Goal: Information Seeking & Learning: Learn about a topic

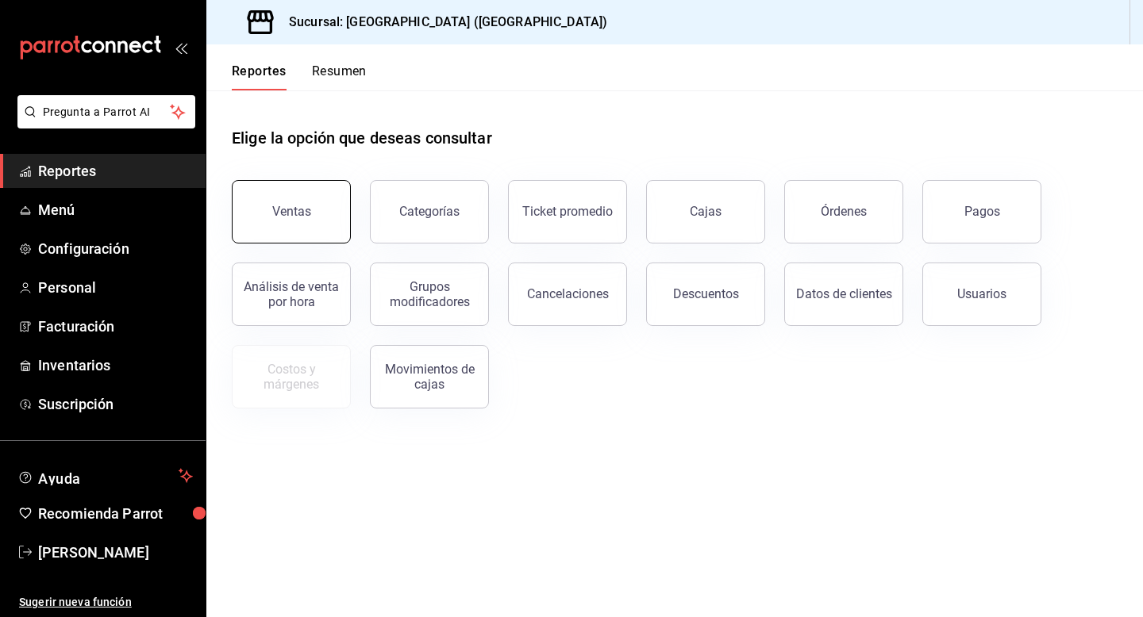
click at [305, 206] on div "Ventas" at bounding box center [291, 211] width 39 height 15
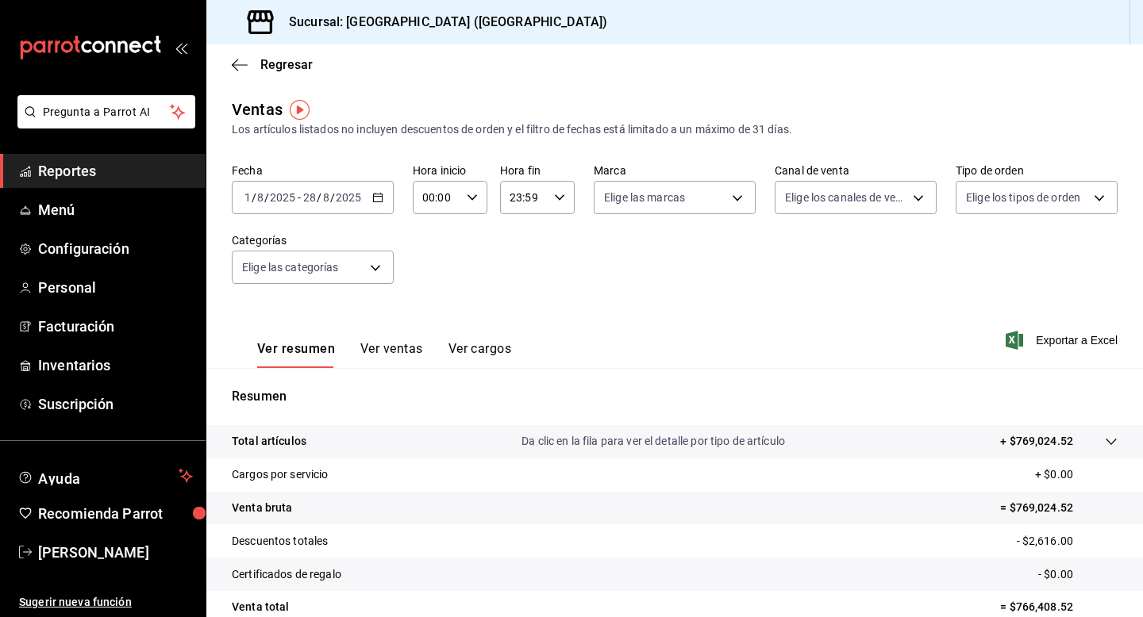
click at [376, 198] on icon "button" at bounding box center [377, 197] width 11 height 11
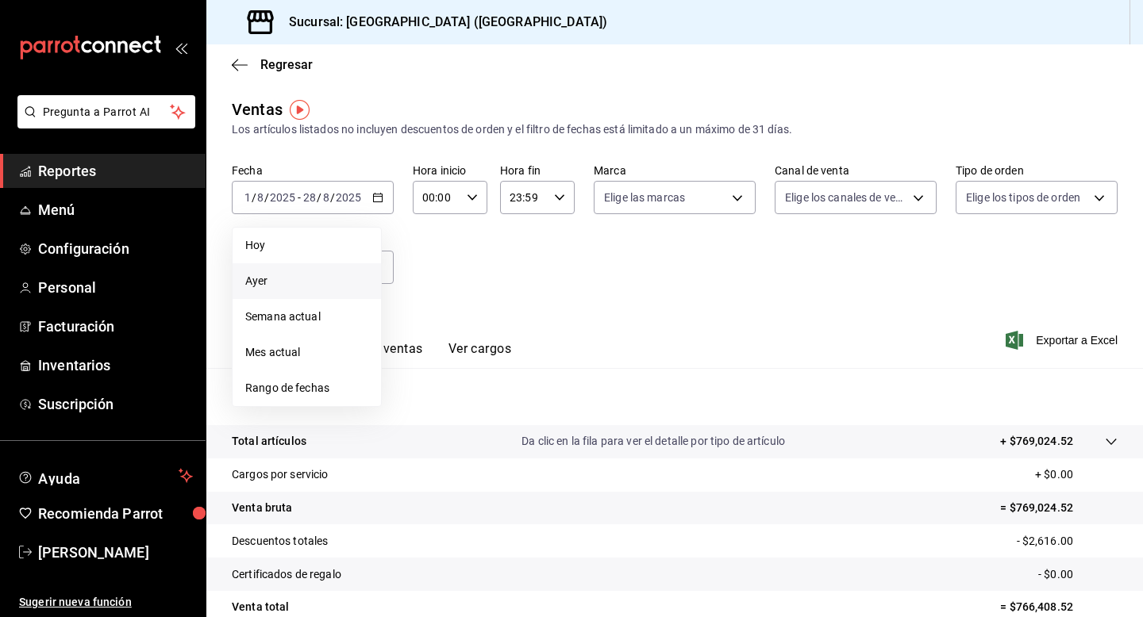
click at [307, 283] on span "Ayer" at bounding box center [306, 281] width 123 height 17
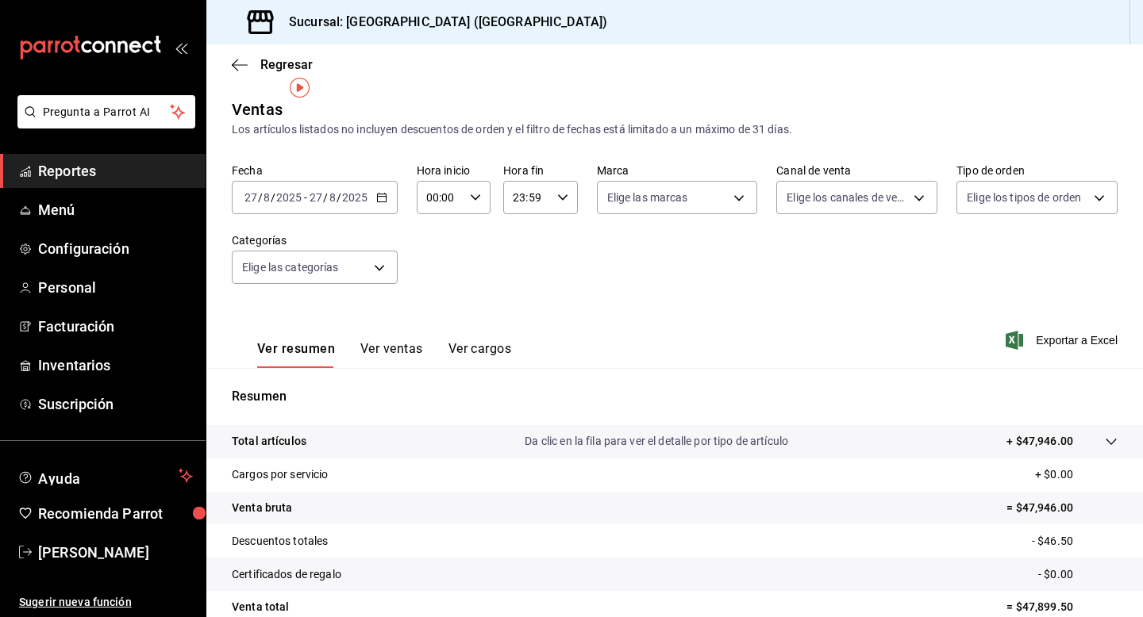
scroll to position [101, 0]
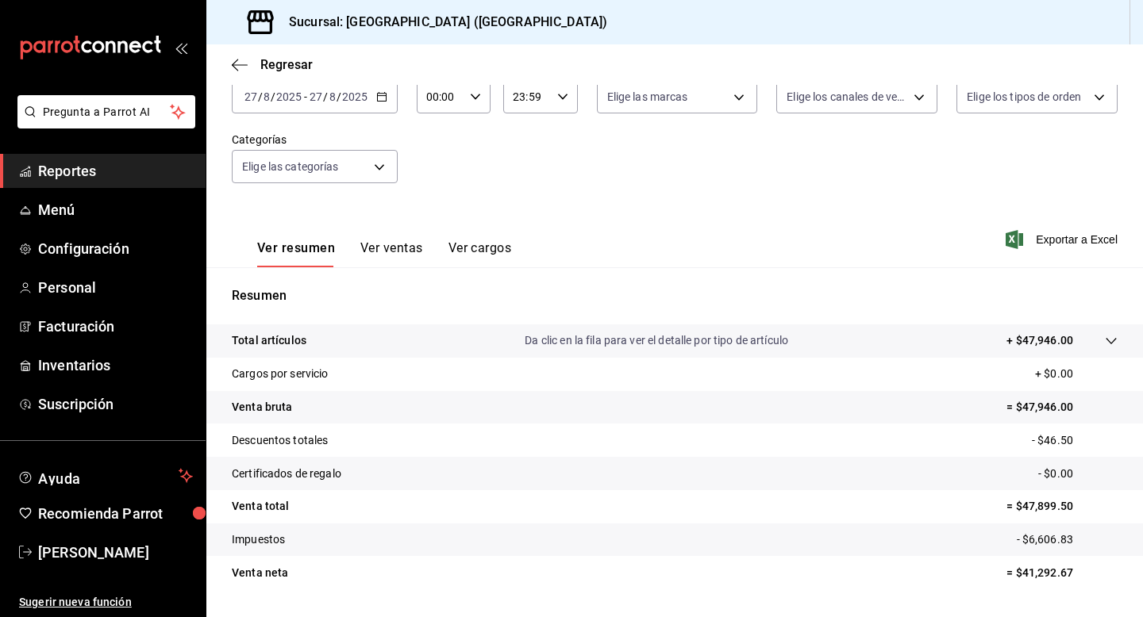
click at [375, 249] on button "Ver ventas" at bounding box center [391, 253] width 63 height 27
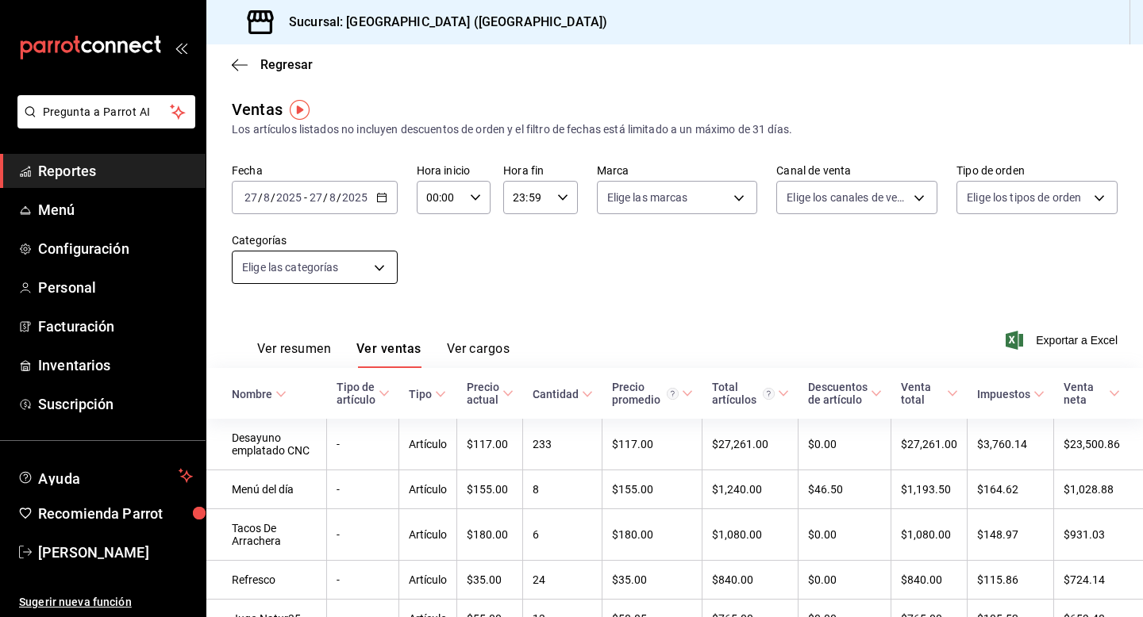
click at [348, 267] on body "Pregunta a Parrot AI Reportes Menú Configuración Personal Facturación Inventari…" at bounding box center [571, 308] width 1143 height 617
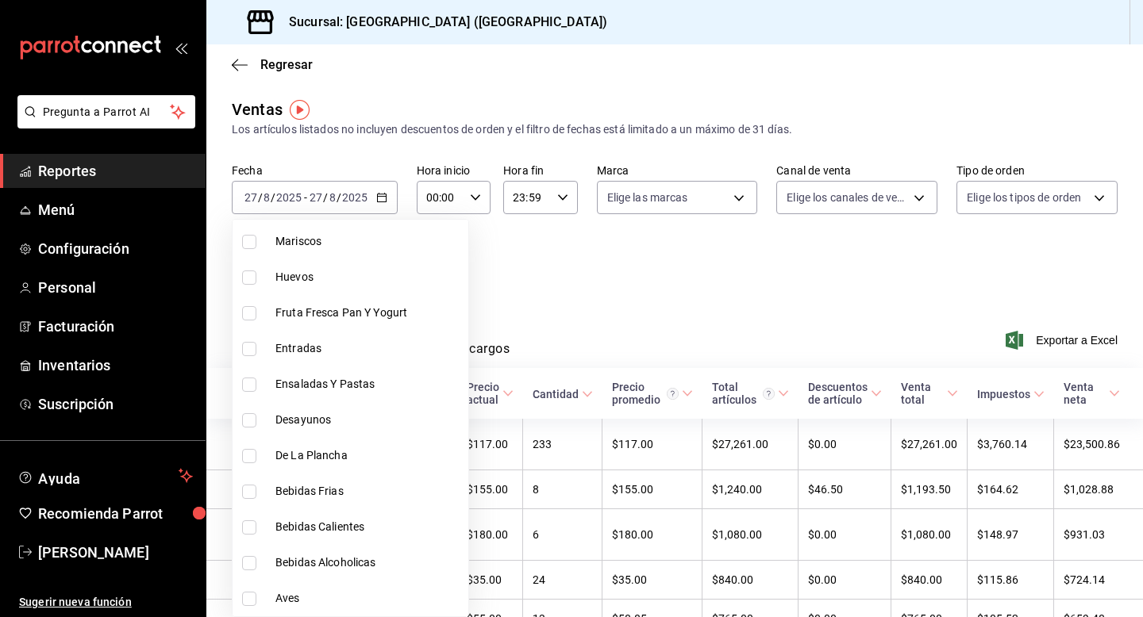
scroll to position [729, 0]
click at [247, 492] on input "checkbox" at bounding box center [249, 493] width 14 height 14
checkbox input "true"
type input "c4875e6e-e610-4f9e-9da6-048441591a06"
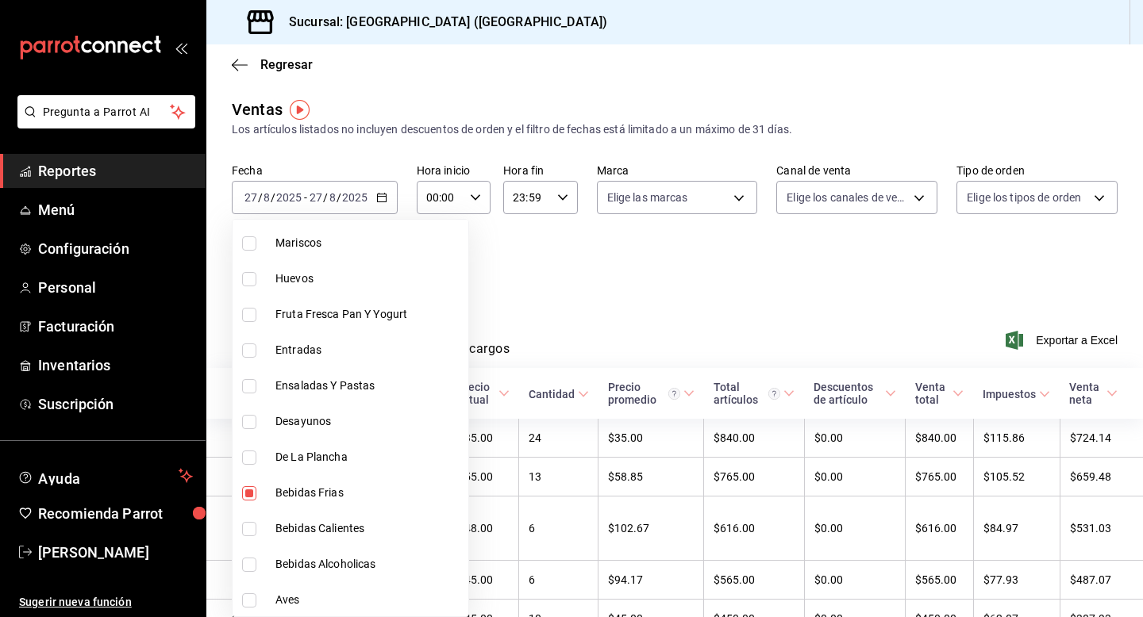
click at [590, 299] on div at bounding box center [571, 308] width 1143 height 617
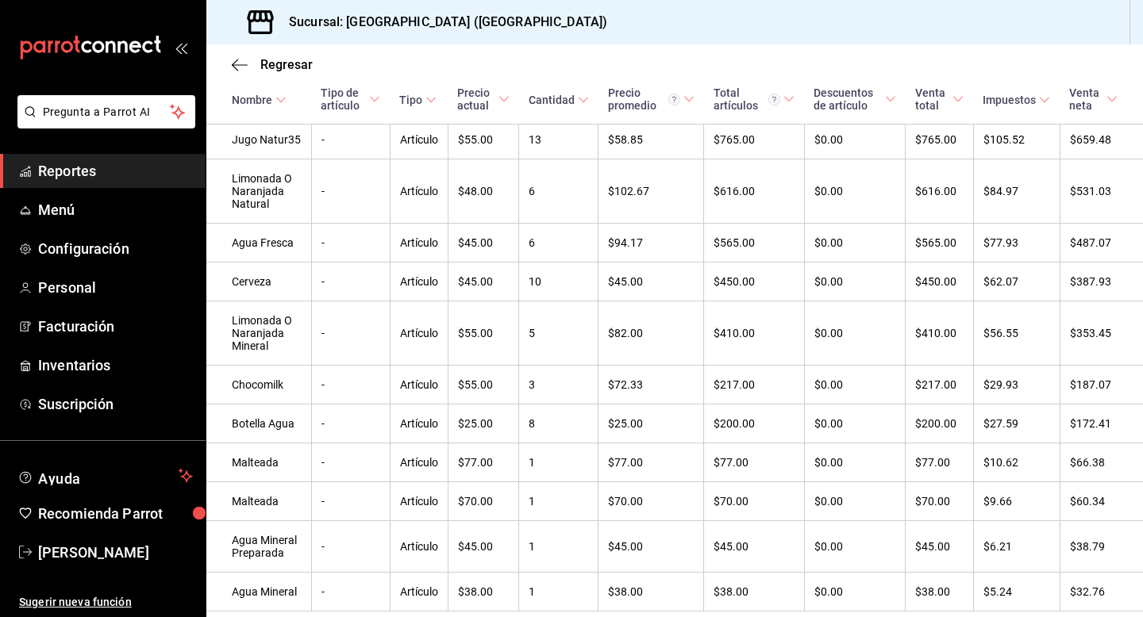
scroll to position [369, 0]
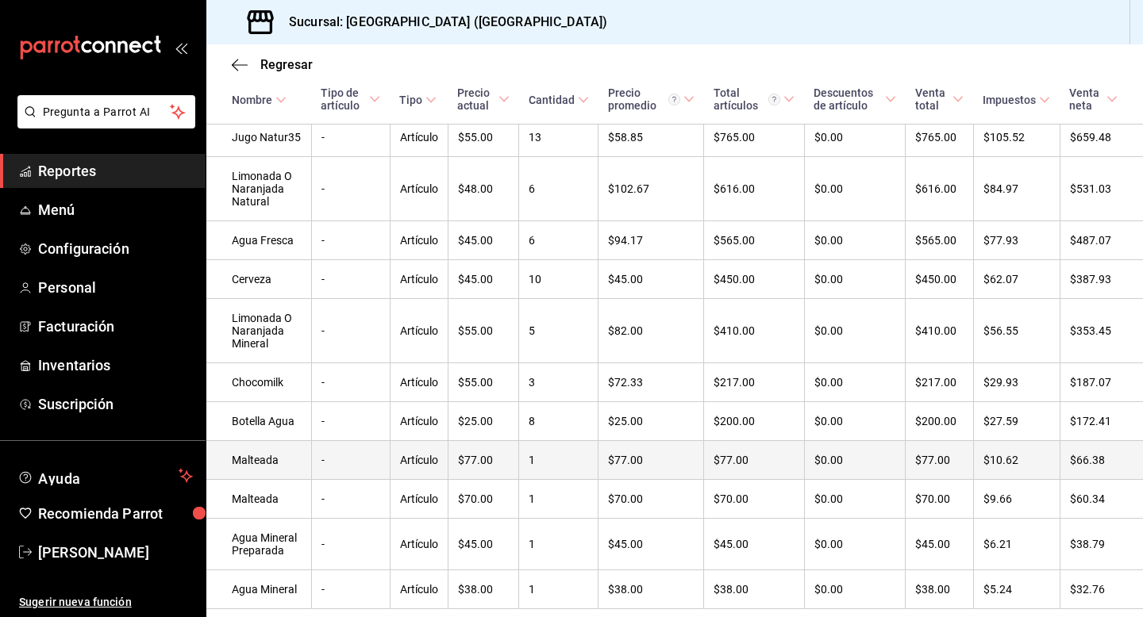
click at [279, 472] on td "Malteada" at bounding box center [258, 460] width 105 height 39
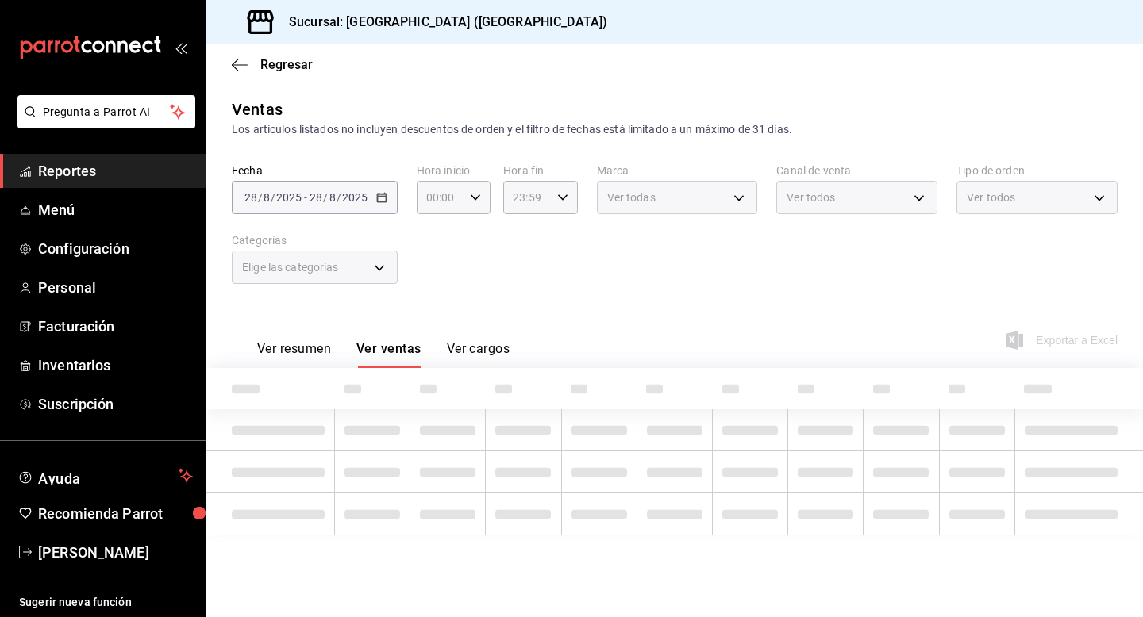
type input "c4875e6e-e610-4f9e-9da6-048441591a06"
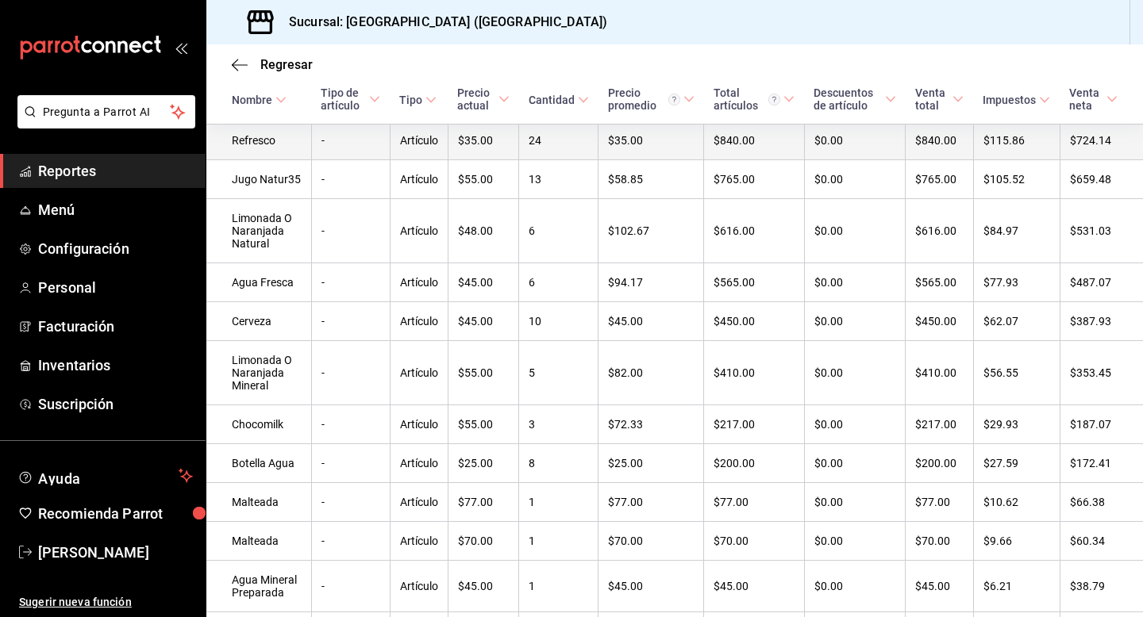
scroll to position [340, 0]
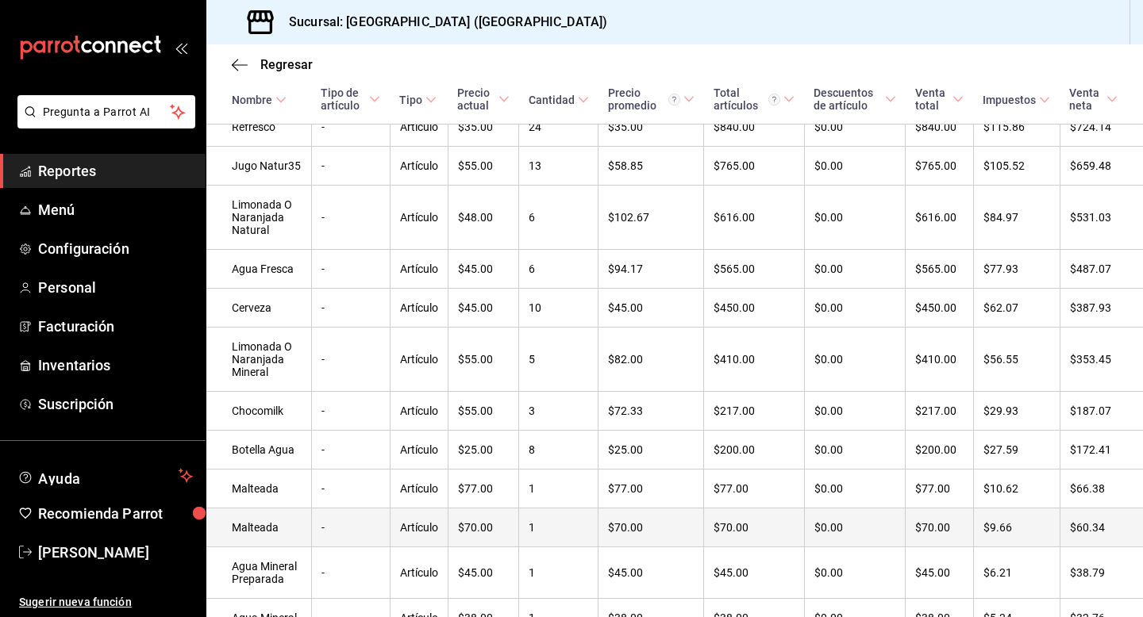
click at [356, 528] on td "-" at bounding box center [350, 528] width 79 height 39
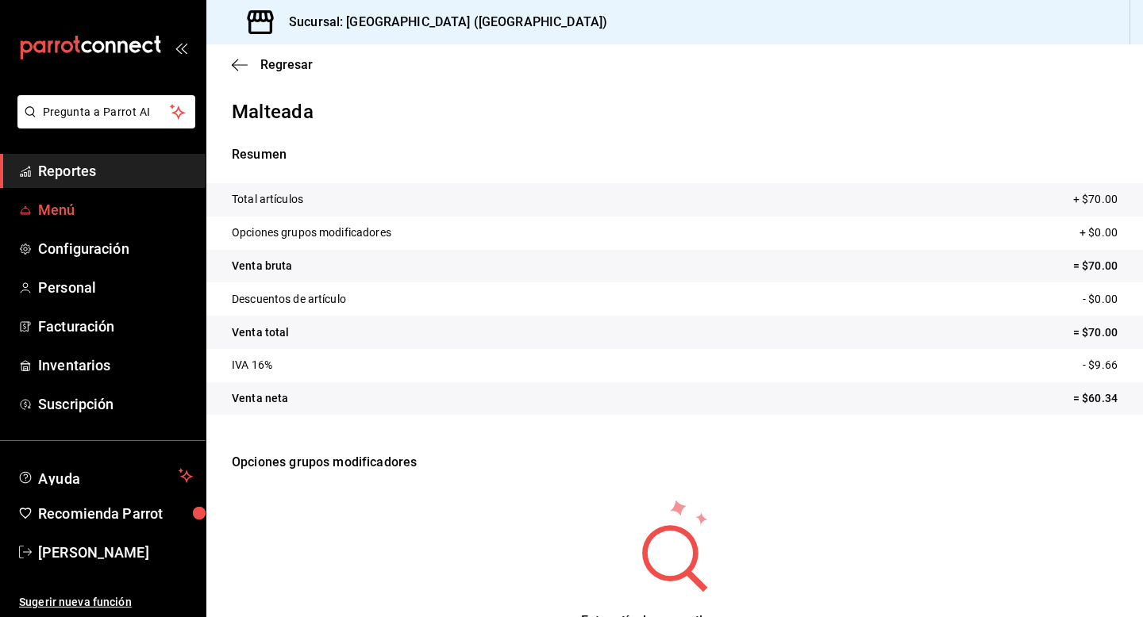
click at [47, 208] on span "Menú" at bounding box center [115, 209] width 155 height 21
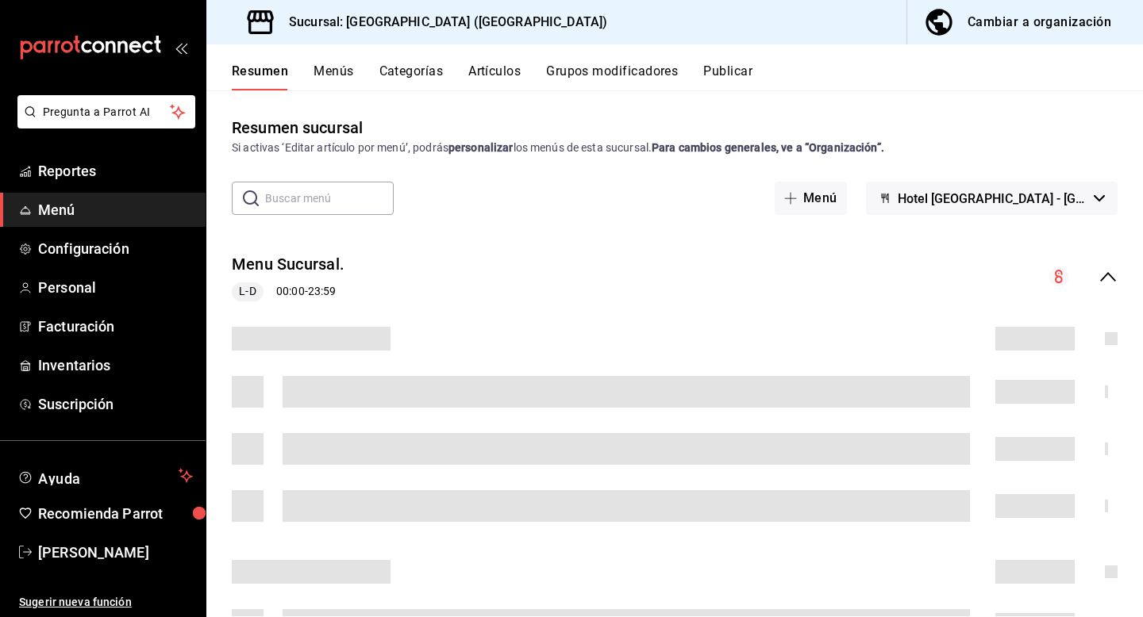
click at [313, 195] on input "text" at bounding box center [329, 199] width 129 height 32
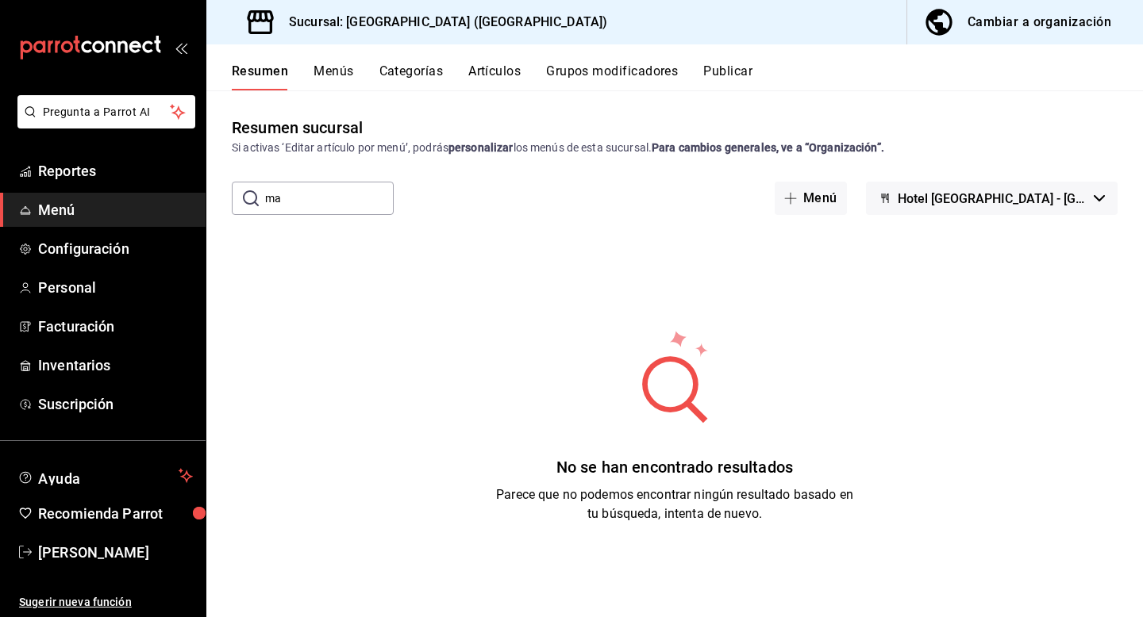
type input "m"
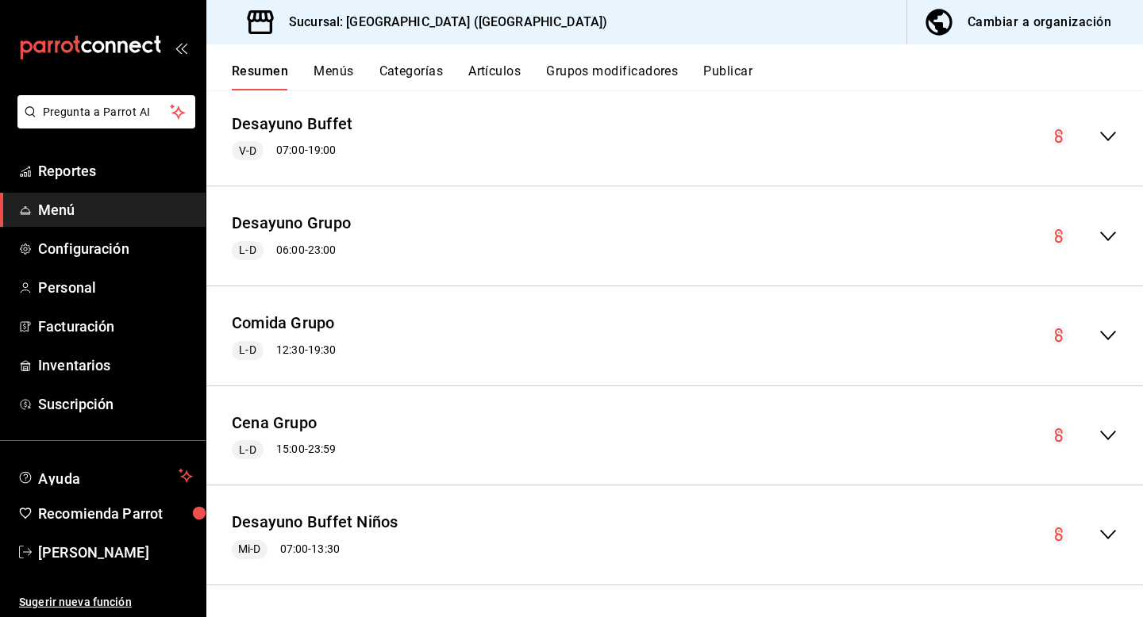
scroll to position [2536, 0]
click at [466, 65] on div "Resumen Menús Categorías Artículos Grupos modificadores Publicar" at bounding box center [687, 76] width 911 height 27
click at [486, 70] on button "Artículos" at bounding box center [494, 76] width 52 height 27
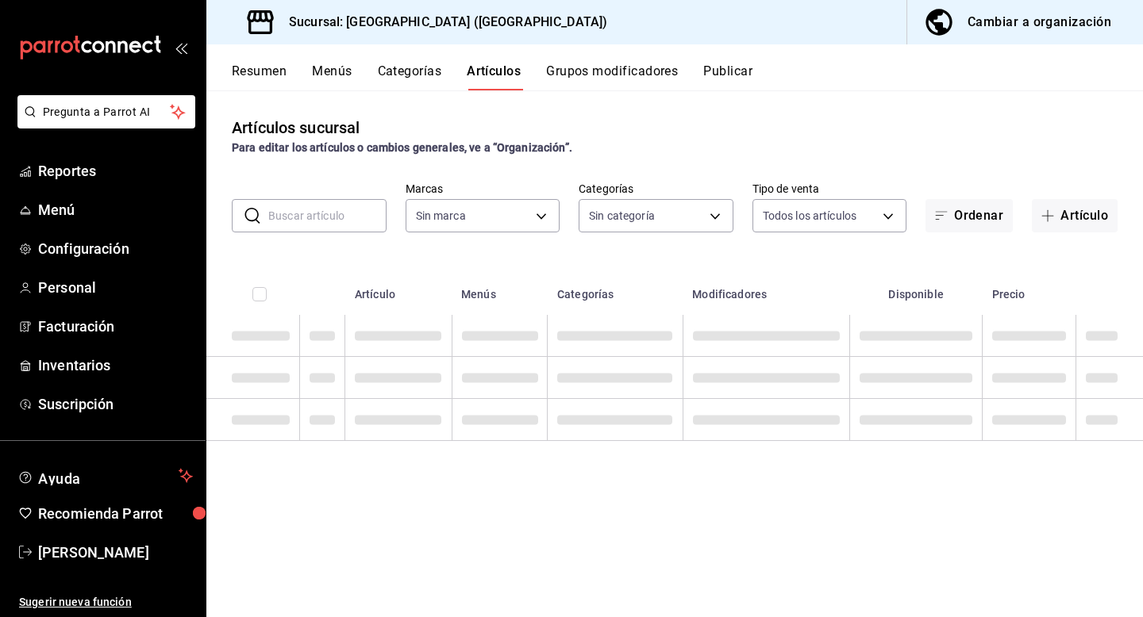
type input "78876d7d-d969-4c97-957f-d97bcaf374a8"
type input "7c177f21-71b9-424a-979d-32f0c8edd2dd,5915ecf2-2e4a-42ab-af5b-cb0f5477f8f2,8cd67…"
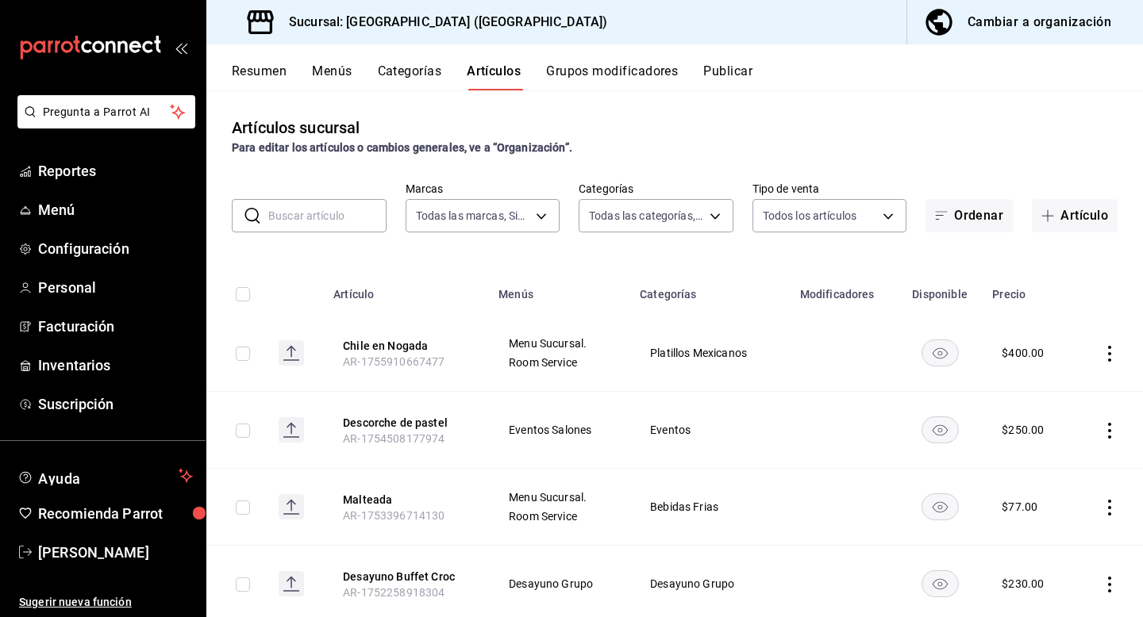
click at [283, 217] on input "text" at bounding box center [327, 216] width 118 height 32
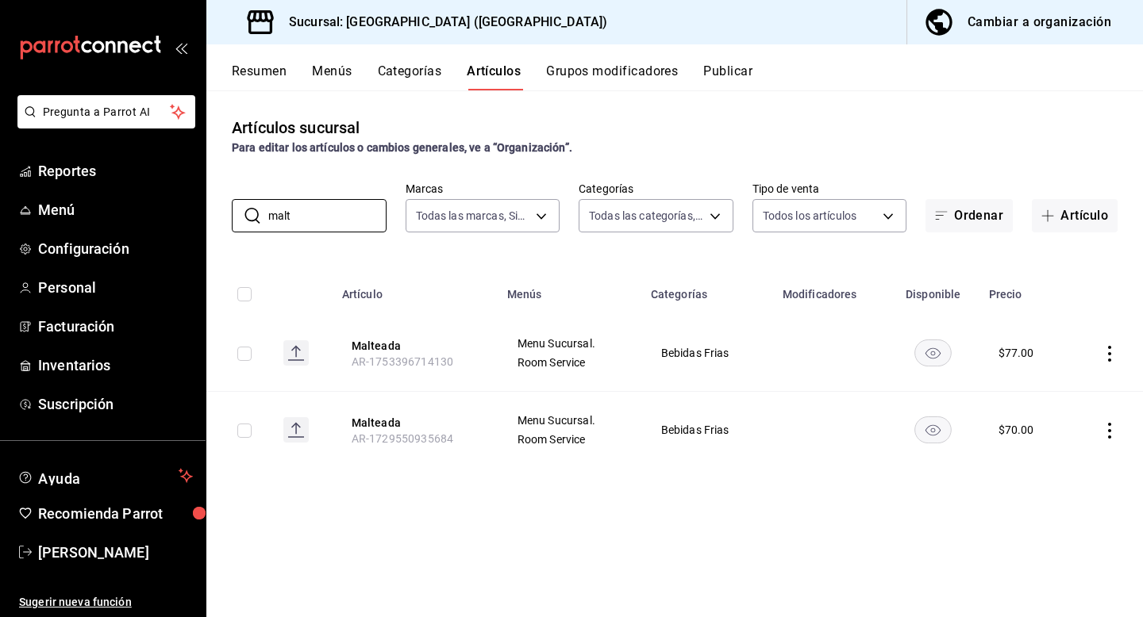
type input "malt"
click at [1059, 127] on div "Artículos sucursal Para editar los artículos o cambios generales, ve a “Organiz…" at bounding box center [674, 136] width 936 height 40
click at [80, 168] on span "Reportes" at bounding box center [115, 170] width 155 height 21
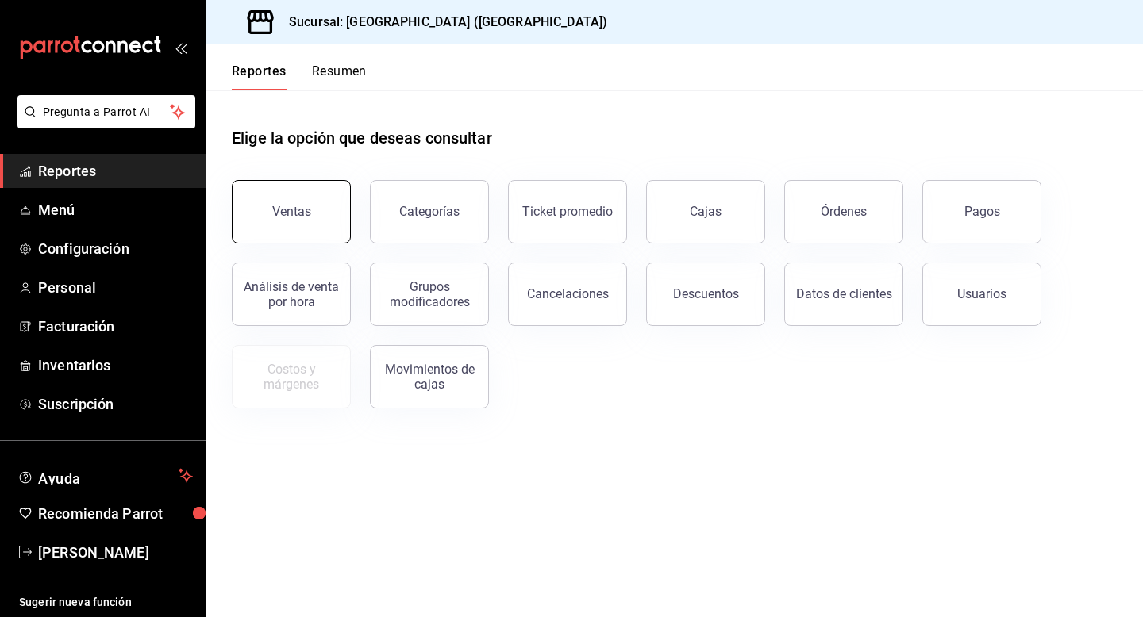
click at [290, 210] on div "Ventas" at bounding box center [291, 211] width 39 height 15
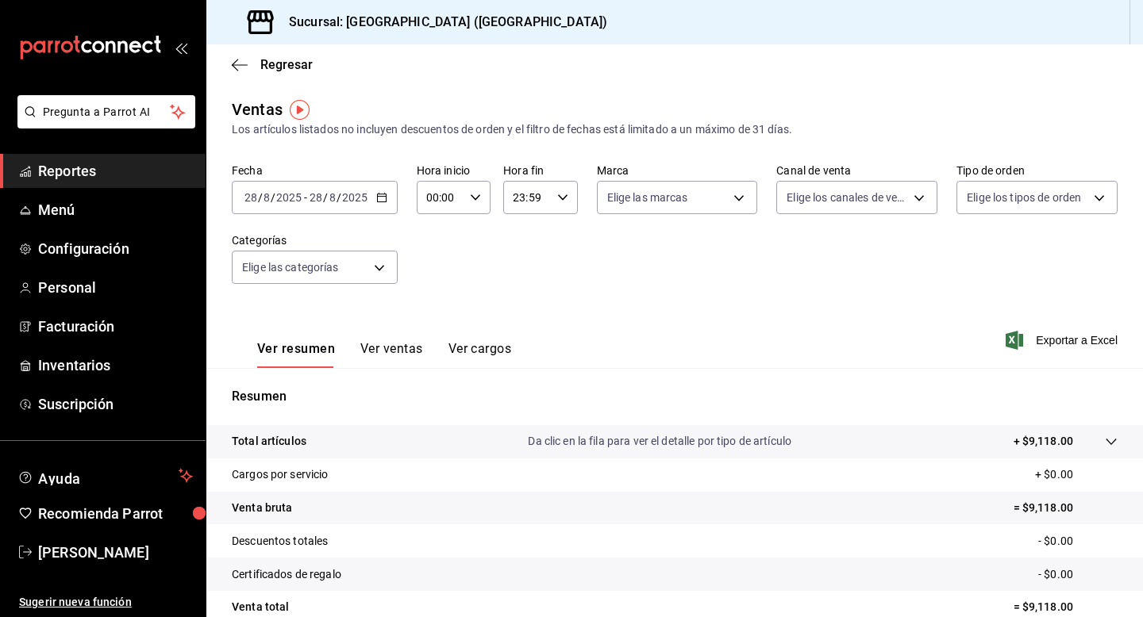
click at [397, 345] on button "Ver ventas" at bounding box center [391, 354] width 63 height 27
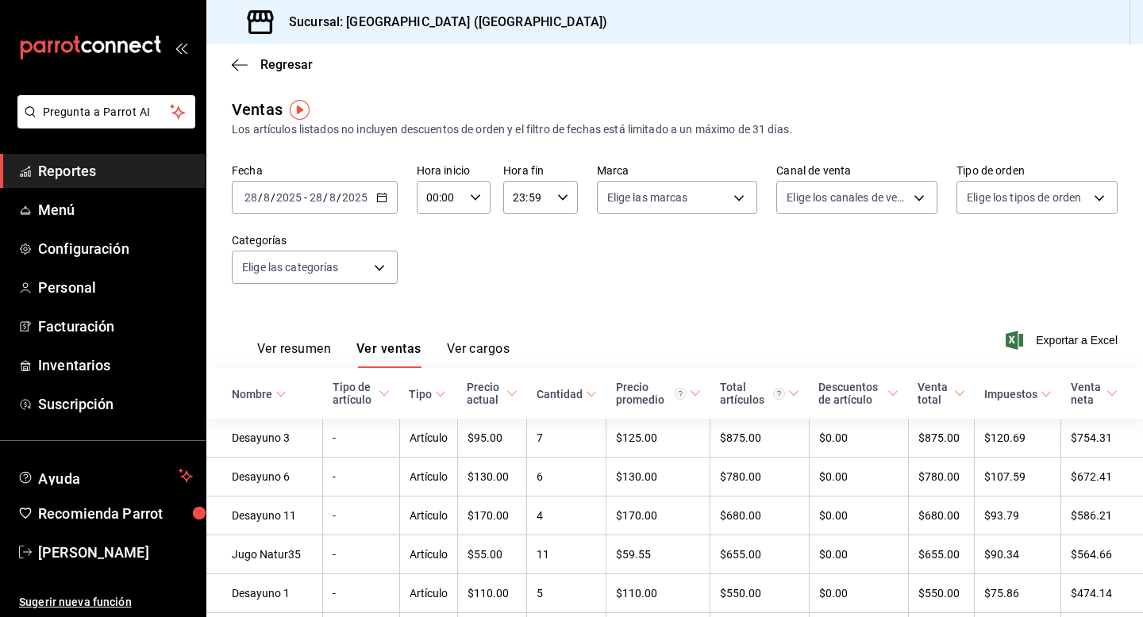
click at [360, 202] on input "2025" at bounding box center [354, 197] width 27 height 13
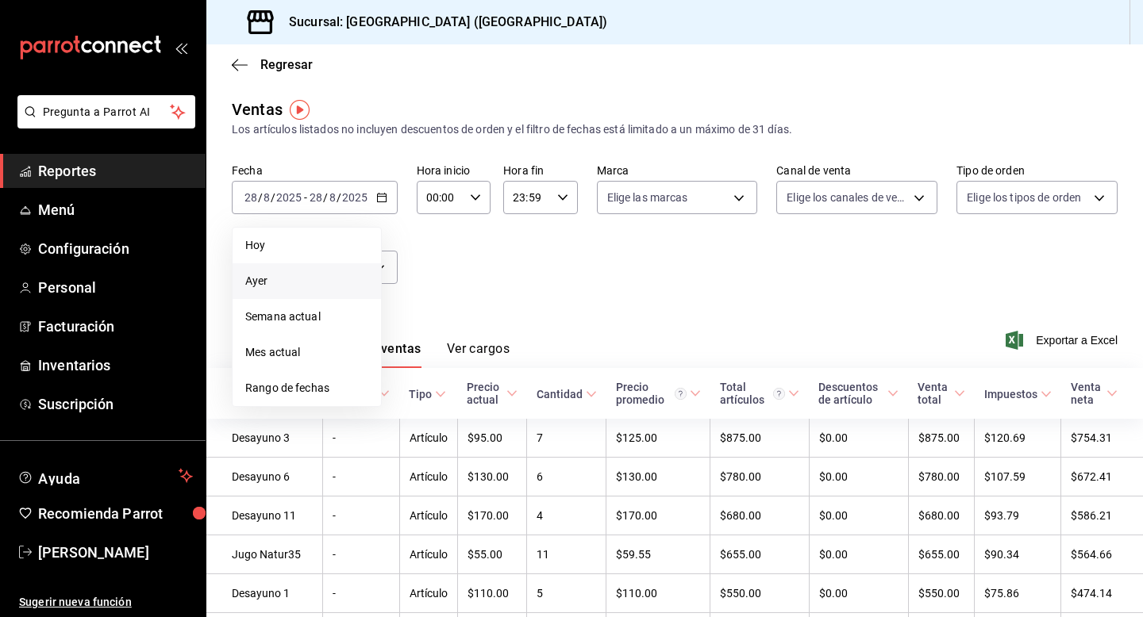
click at [308, 283] on span "Ayer" at bounding box center [306, 281] width 123 height 17
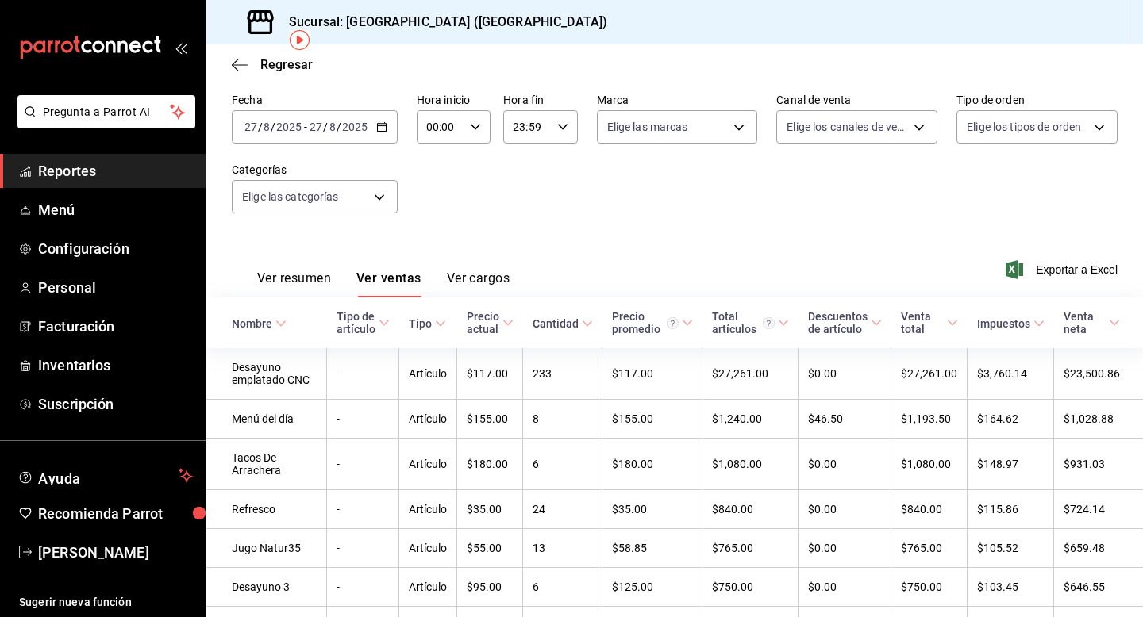
scroll to position [70, 0]
click at [361, 201] on body "Pregunta a Parrot AI Reportes Menú Configuración Personal Facturación Inventari…" at bounding box center [571, 308] width 1143 height 617
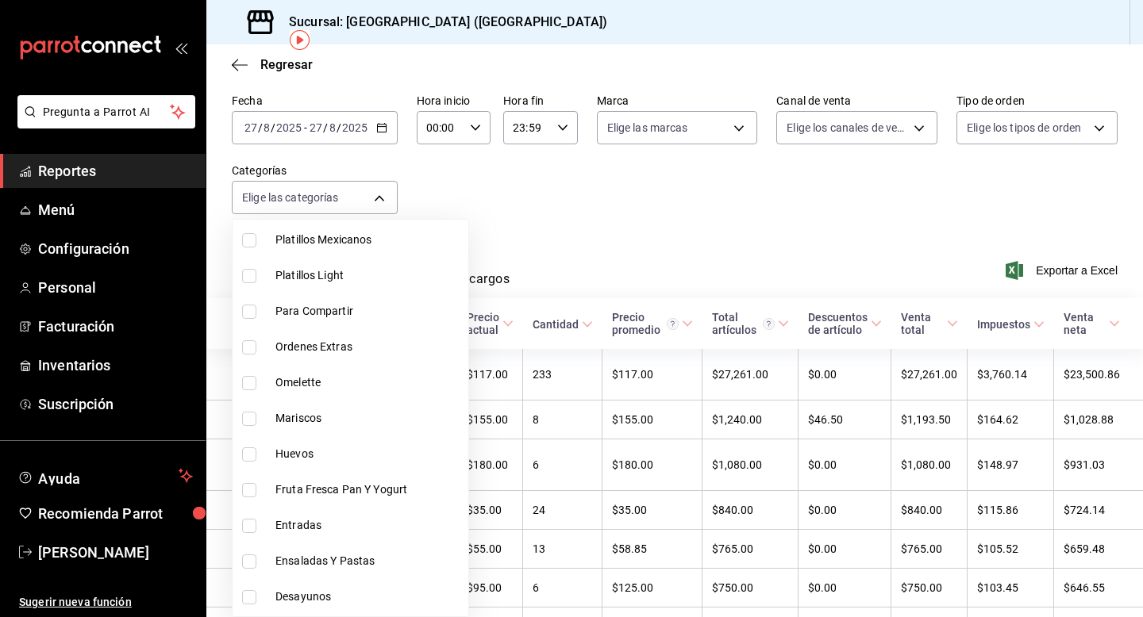
scroll to position [730, 0]
click at [246, 494] on input "checkbox" at bounding box center [249, 492] width 14 height 14
checkbox input "true"
type input "c4875e6e-e610-4f9e-9da6-048441591a06"
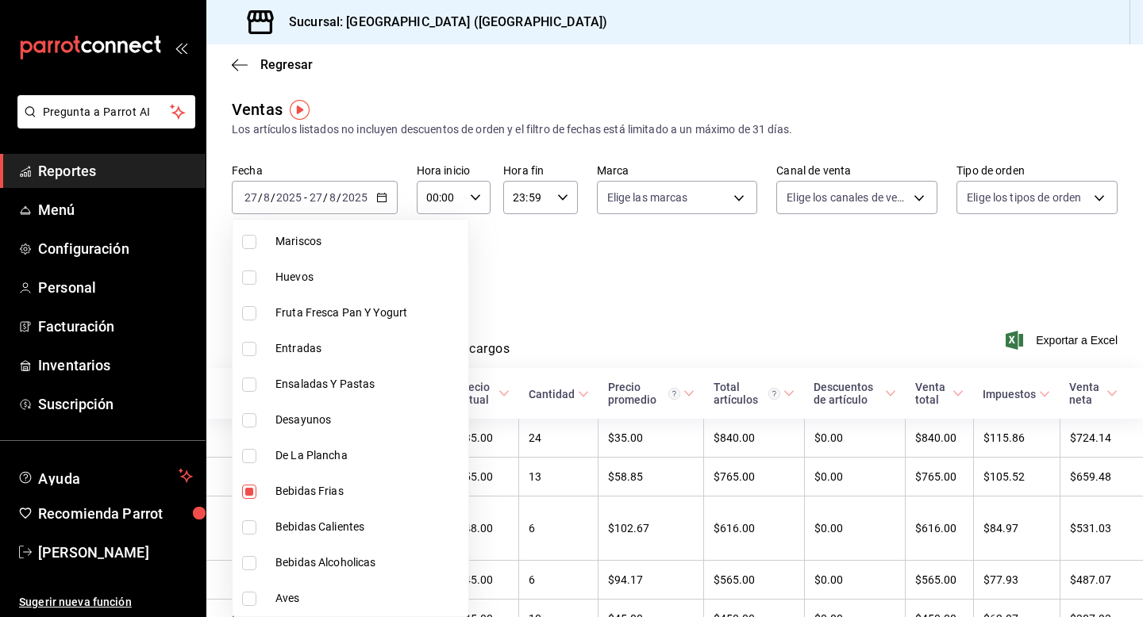
click at [582, 296] on div at bounding box center [571, 308] width 1143 height 617
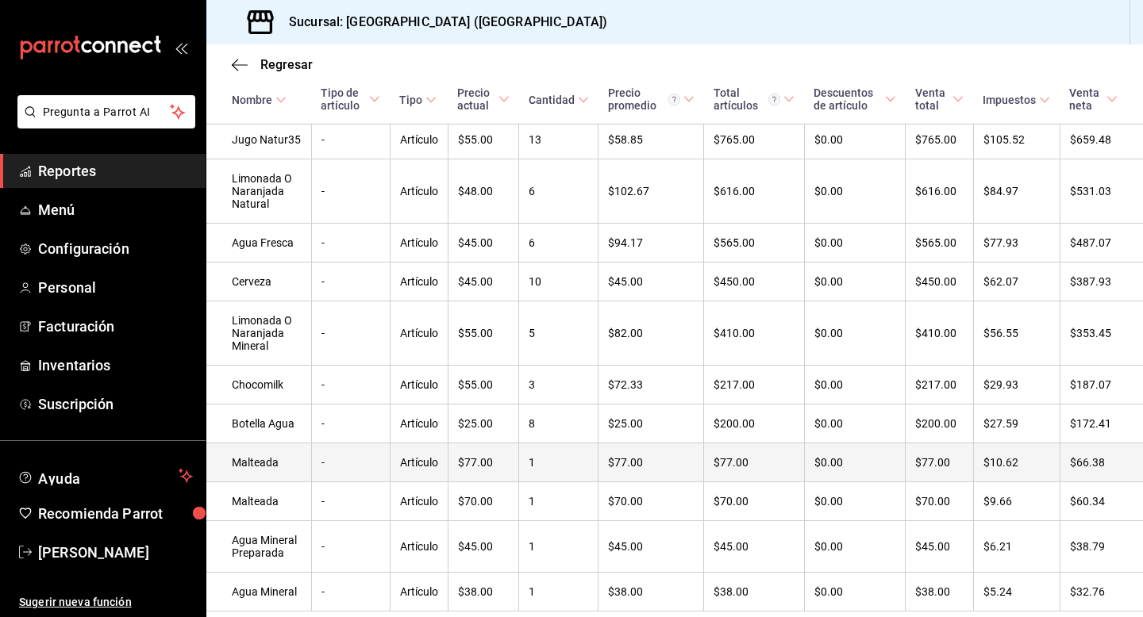
scroll to position [425, 0]
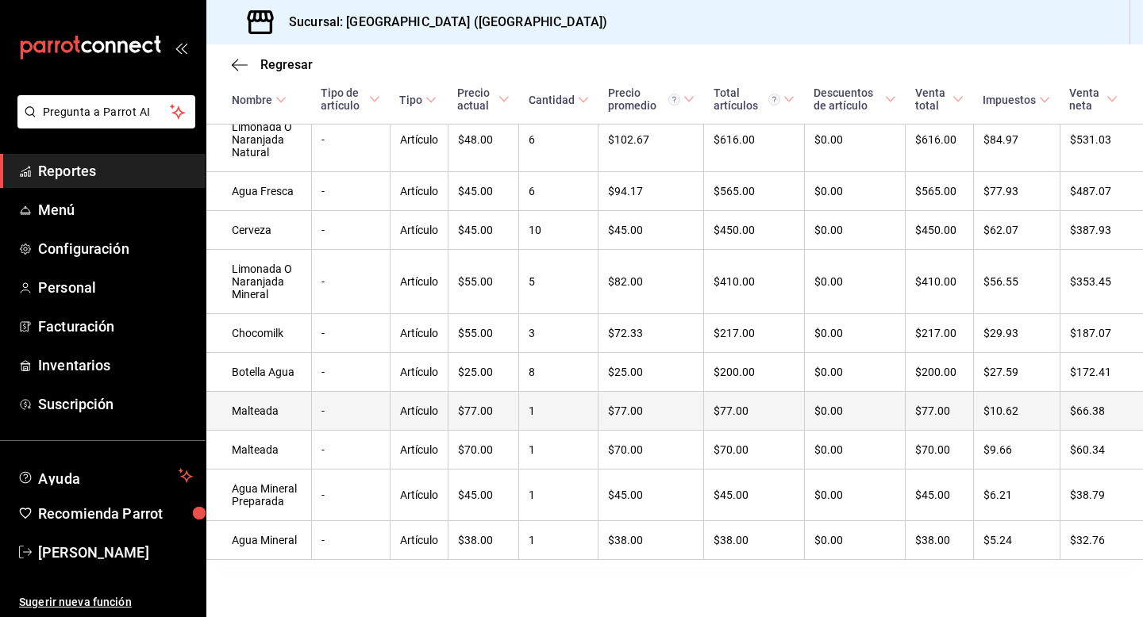
click at [517, 417] on td "$77.00" at bounding box center [483, 411] width 71 height 39
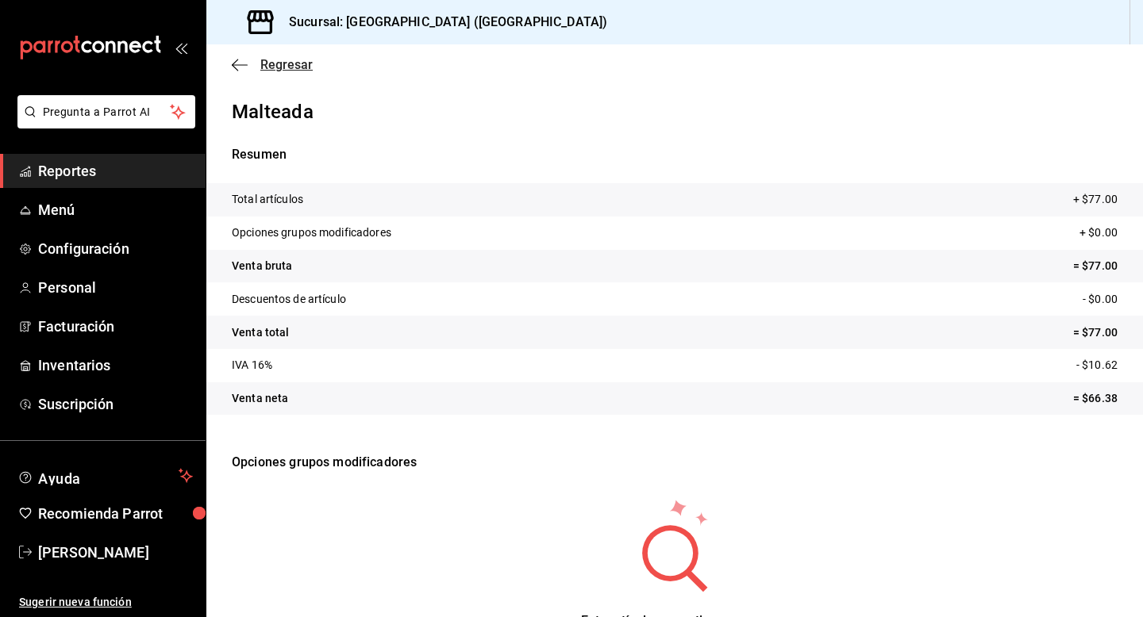
click at [265, 60] on span "Regresar" at bounding box center [286, 64] width 52 height 15
click at [236, 64] on icon "button" at bounding box center [240, 64] width 16 height 1
click at [300, 63] on span "Regresar" at bounding box center [286, 64] width 52 height 15
click at [275, 63] on span "Regresar" at bounding box center [286, 64] width 52 height 15
click at [119, 167] on span "Reportes" at bounding box center [115, 170] width 155 height 21
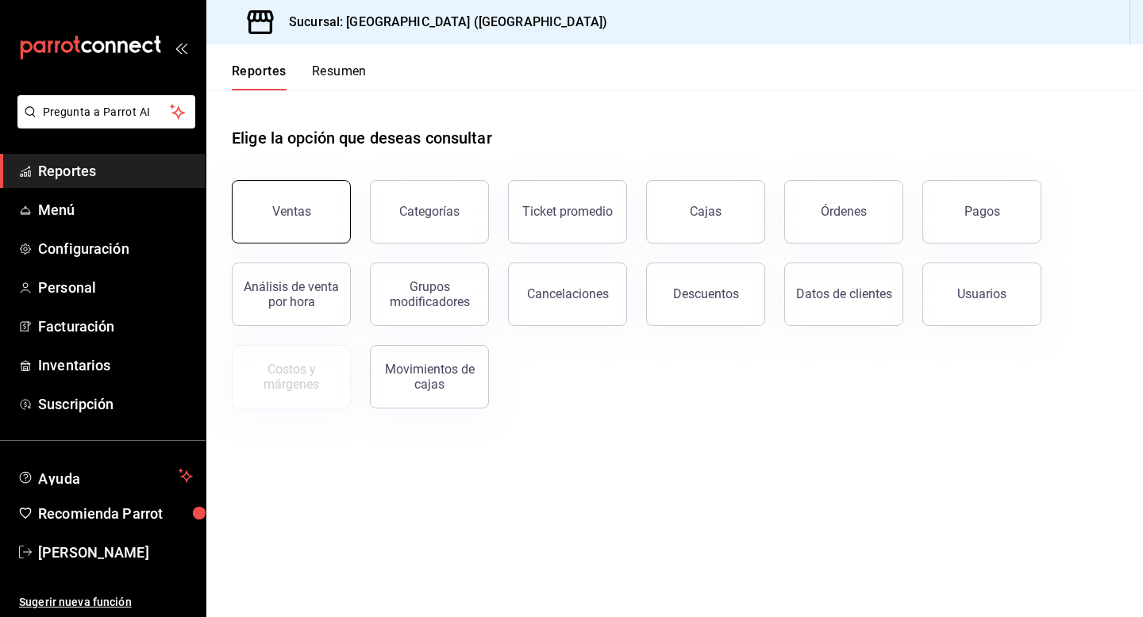
click at [315, 208] on button "Ventas" at bounding box center [291, 211] width 119 height 63
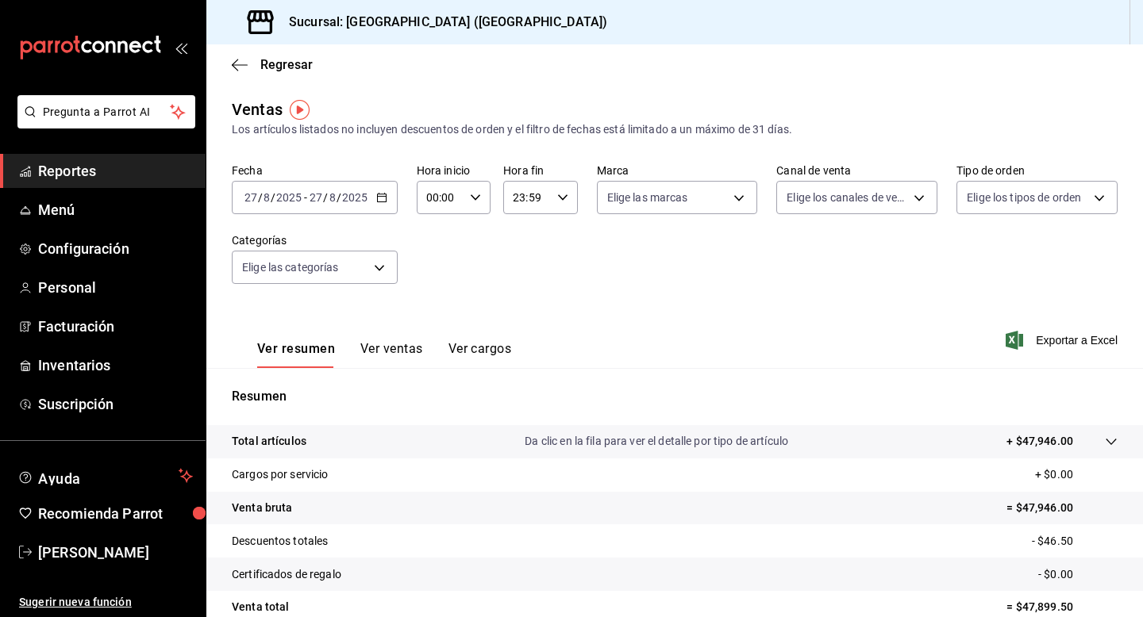
click at [351, 202] on input "2025" at bounding box center [354, 197] width 27 height 13
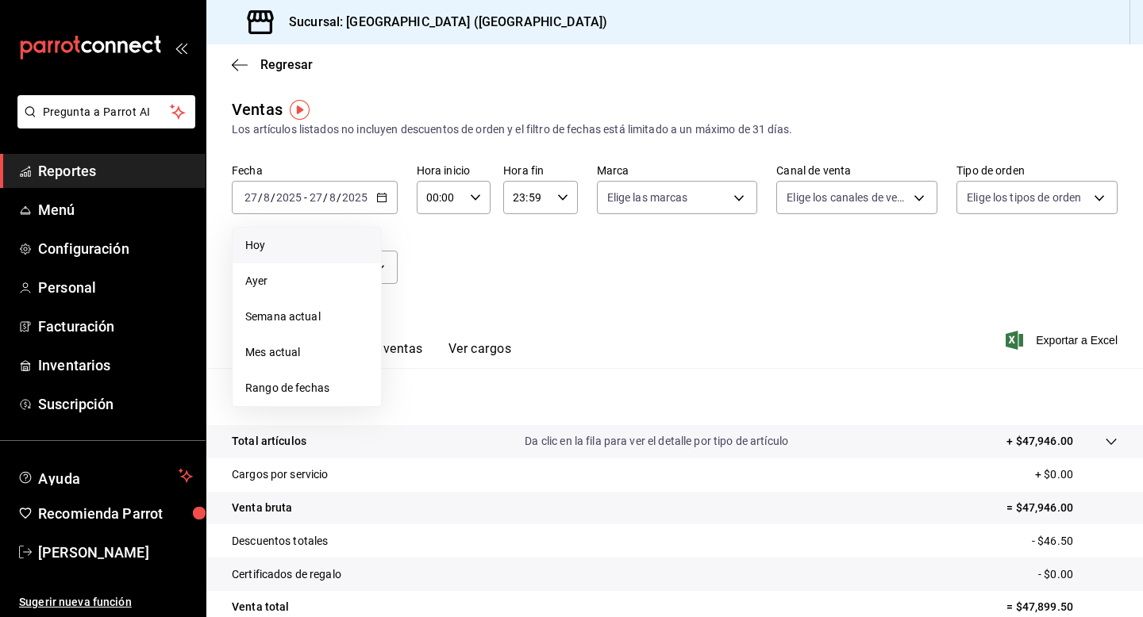
click at [318, 252] on span "Hoy" at bounding box center [306, 245] width 123 height 17
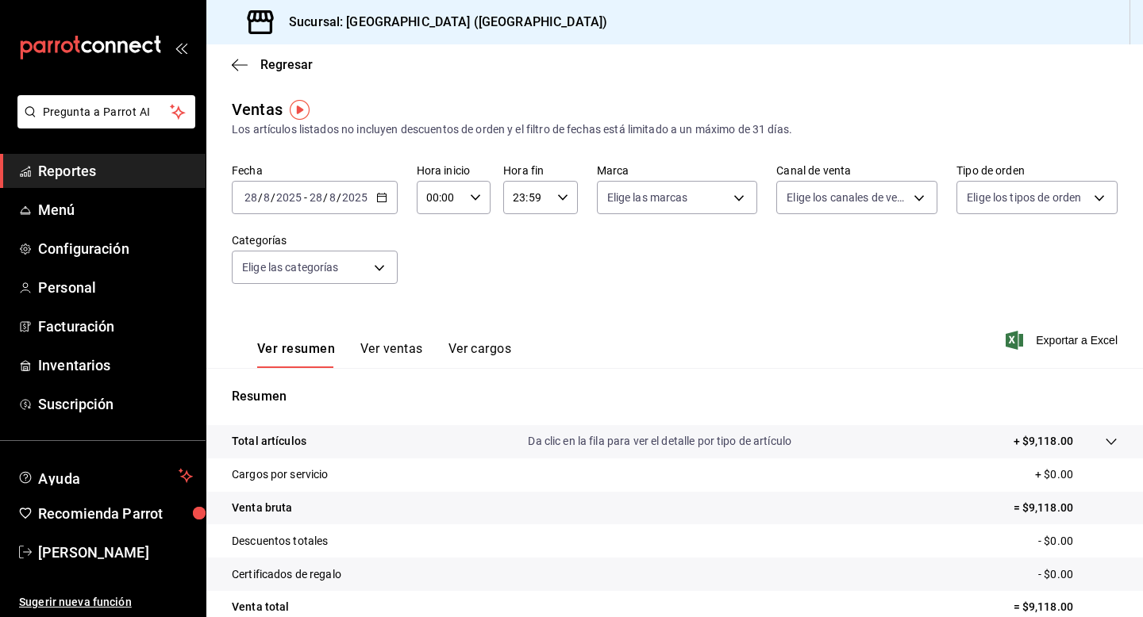
click at [391, 350] on button "Ver ventas" at bounding box center [391, 354] width 63 height 27
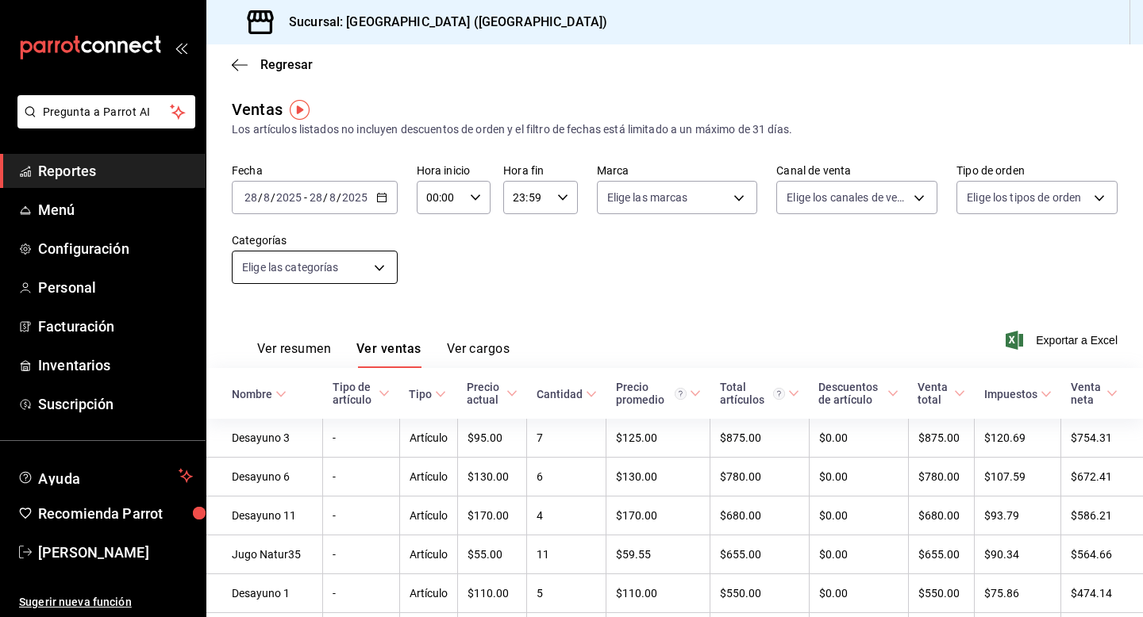
click at [352, 264] on body "Pregunta a Parrot AI Reportes Menú Configuración Personal Facturación Inventari…" at bounding box center [571, 308] width 1143 height 617
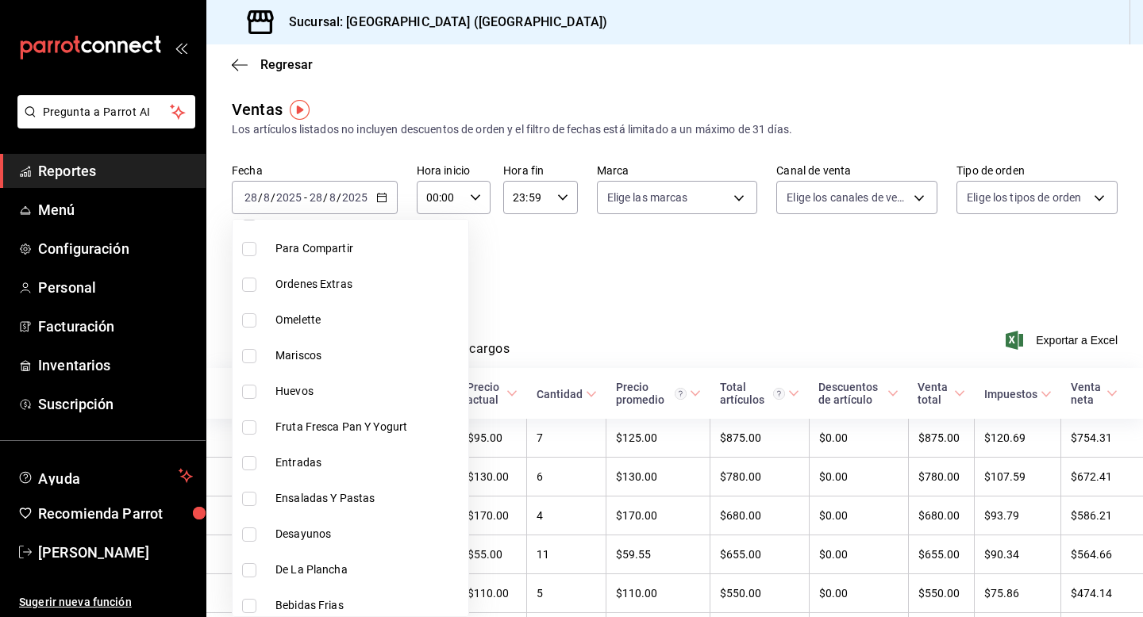
scroll to position [730, 0]
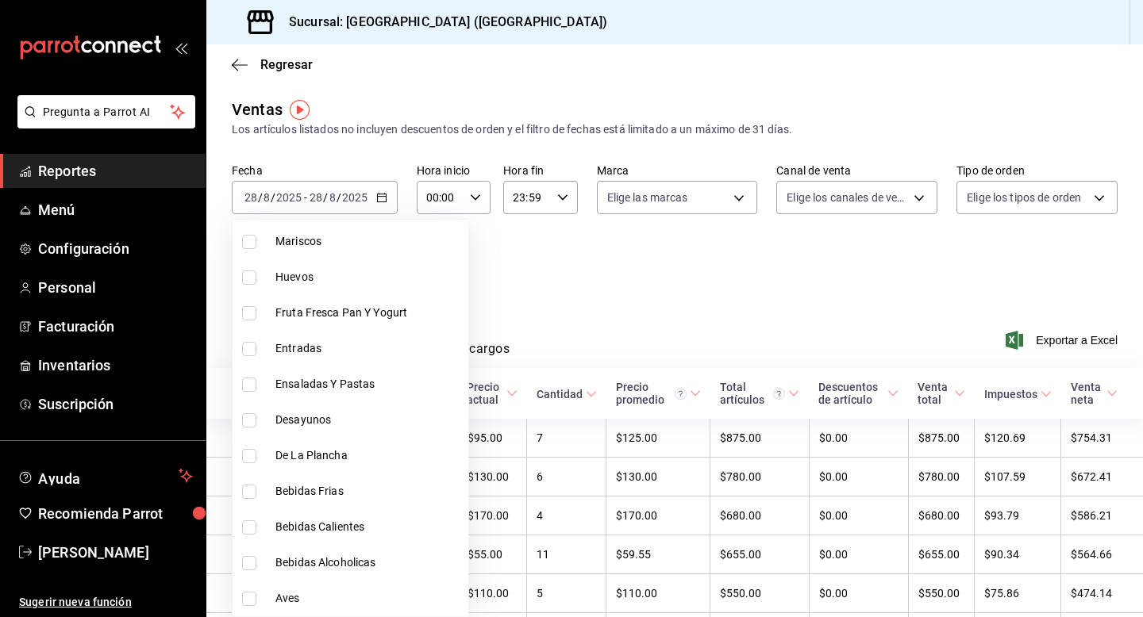
click at [348, 485] on span "Bebidas Frias" at bounding box center [368, 491] width 186 height 17
type input "c4875e6e-e610-4f9e-9da6-048441591a06"
checkbox input "true"
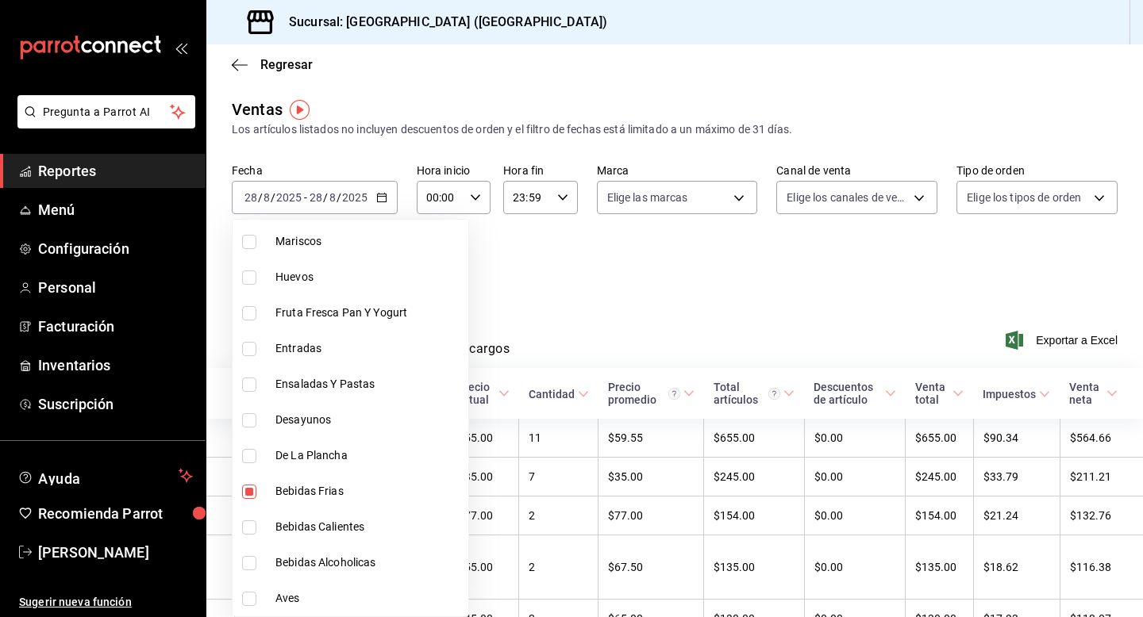
click at [573, 260] on div at bounding box center [571, 308] width 1143 height 617
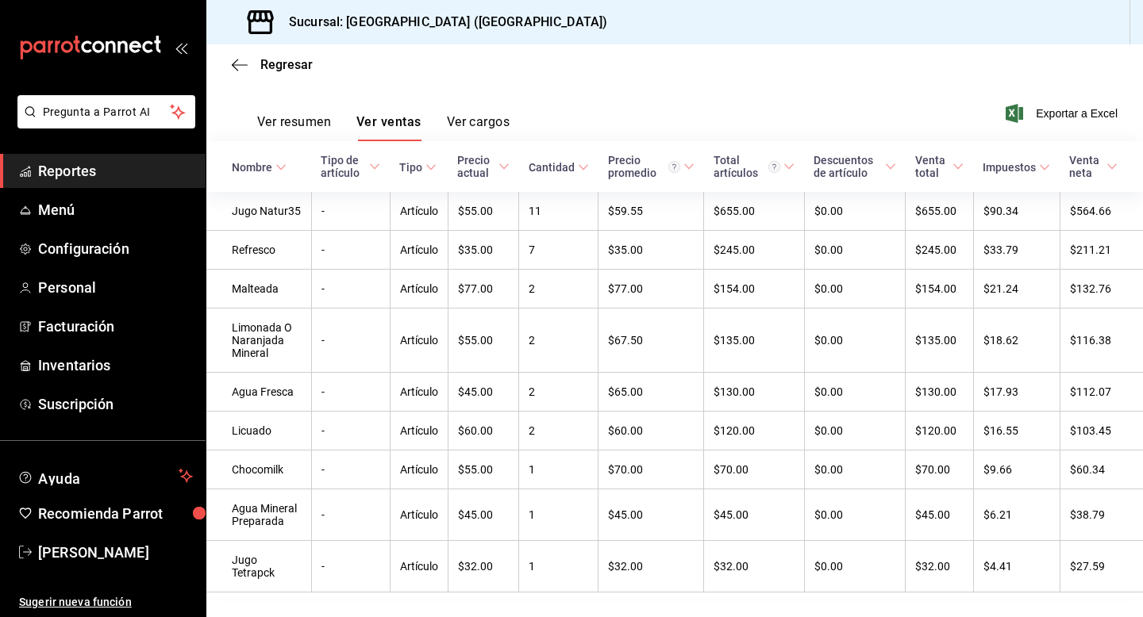
scroll to position [220, 0]
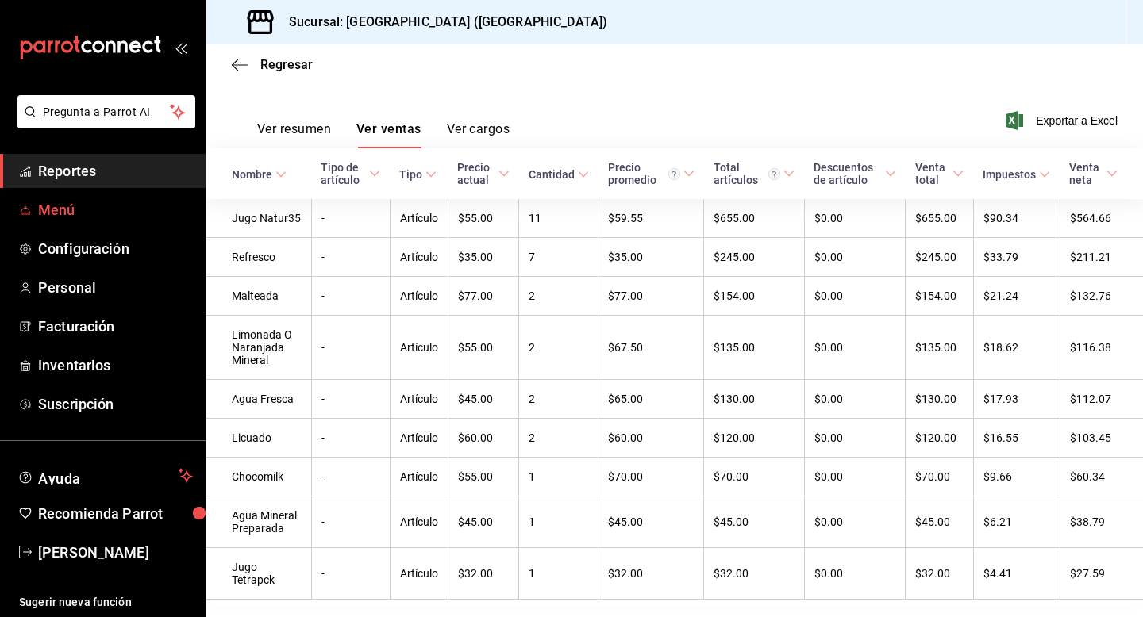
click at [102, 214] on span "Menú" at bounding box center [115, 209] width 155 height 21
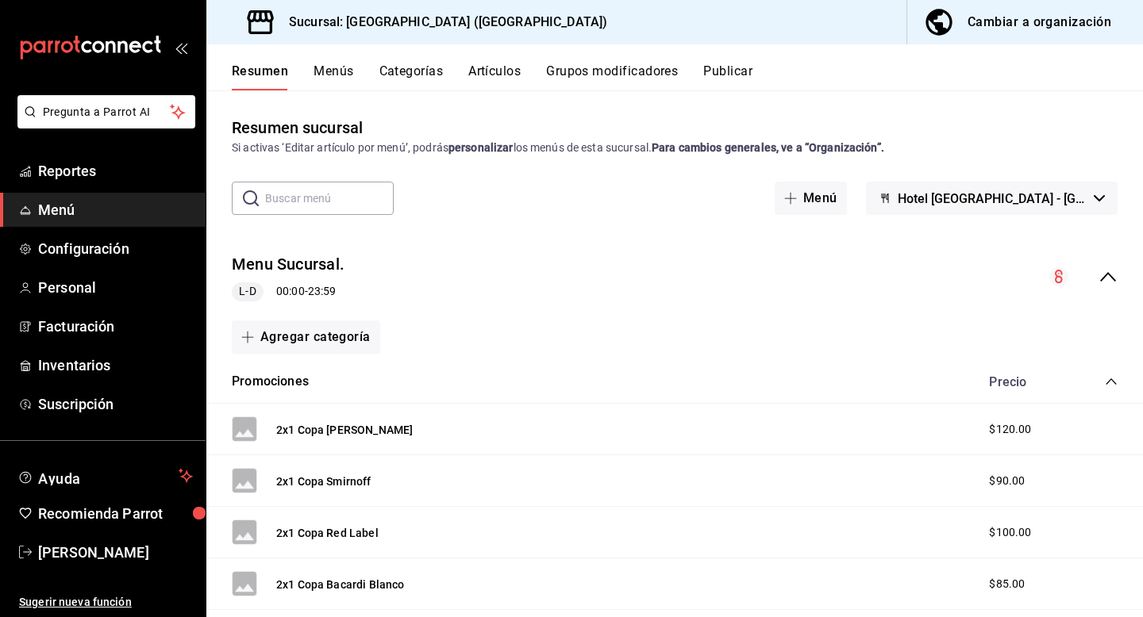
click at [493, 61] on div "Resumen Menús Categorías Artículos Grupos modificadores Publicar" at bounding box center [674, 67] width 936 height 46
click at [493, 70] on button "Artículos" at bounding box center [494, 76] width 52 height 27
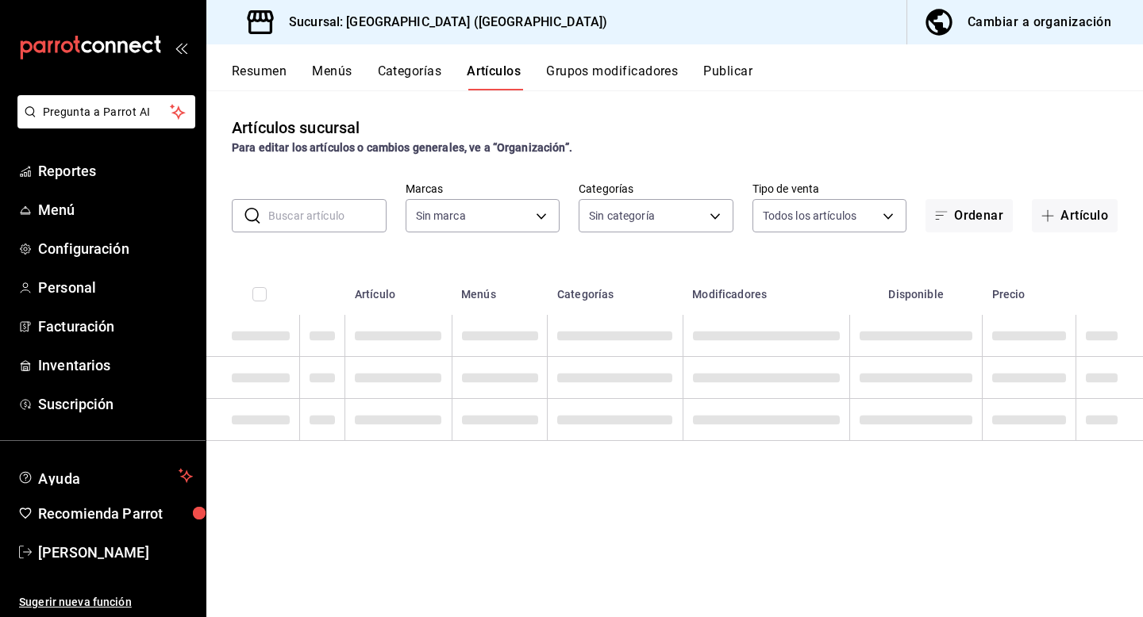
type input "78876d7d-d969-4c97-957f-d97bcaf374a8"
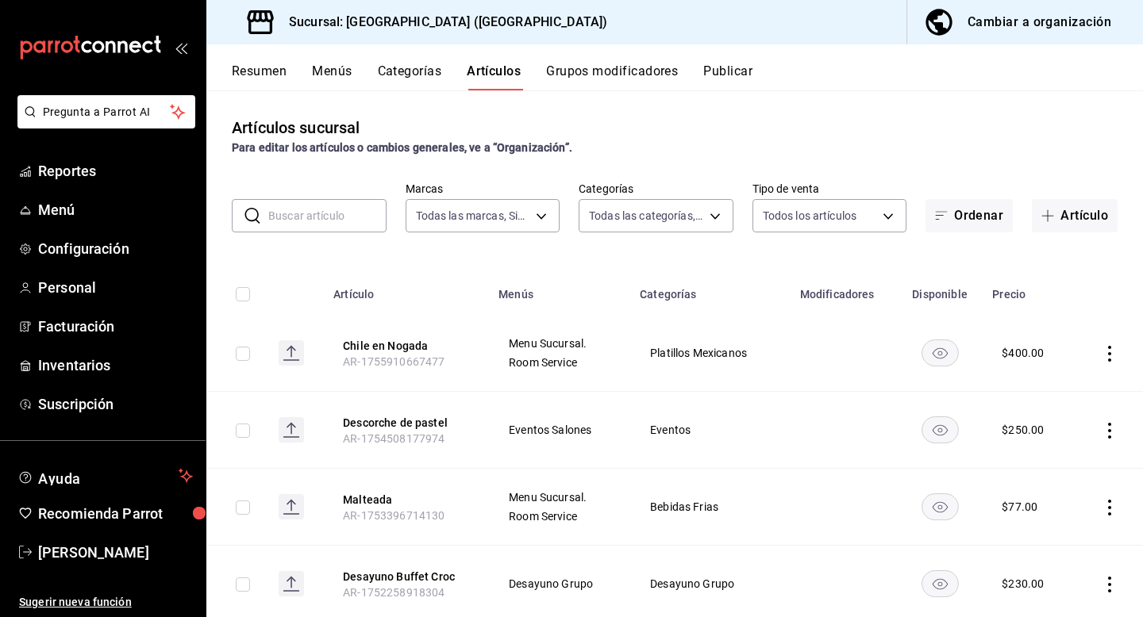
type input "7c177f21-71b9-424a-979d-32f0c8edd2dd,5915ecf2-2e4a-42ab-af5b-cb0f5477f8f2,8cd67…"
click at [309, 219] on input "text" at bounding box center [327, 216] width 118 height 32
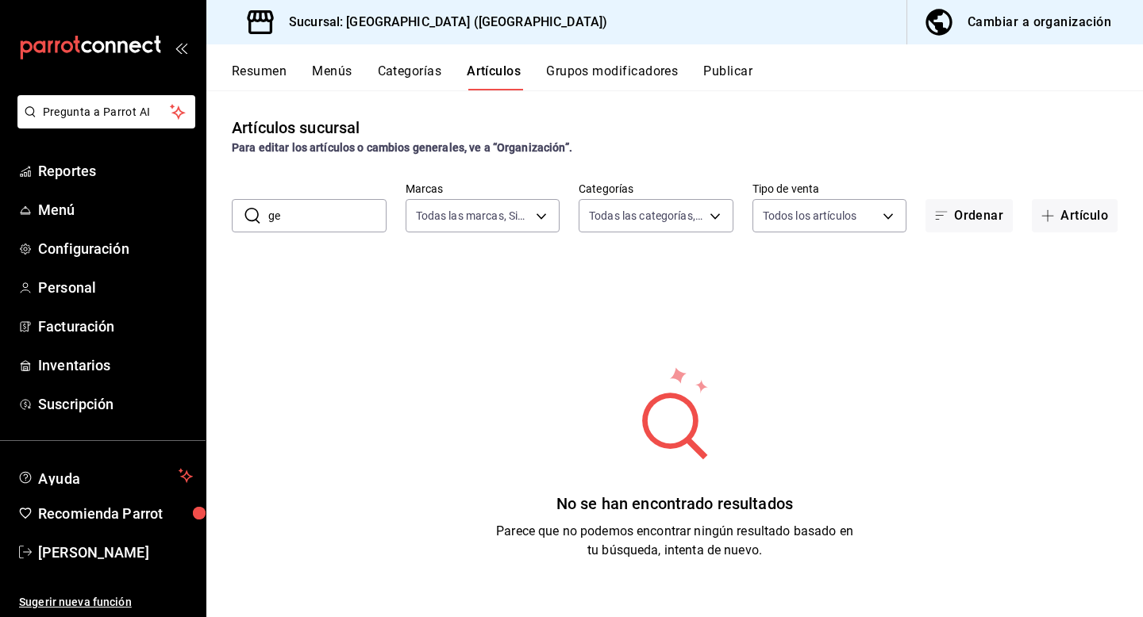
type input "g"
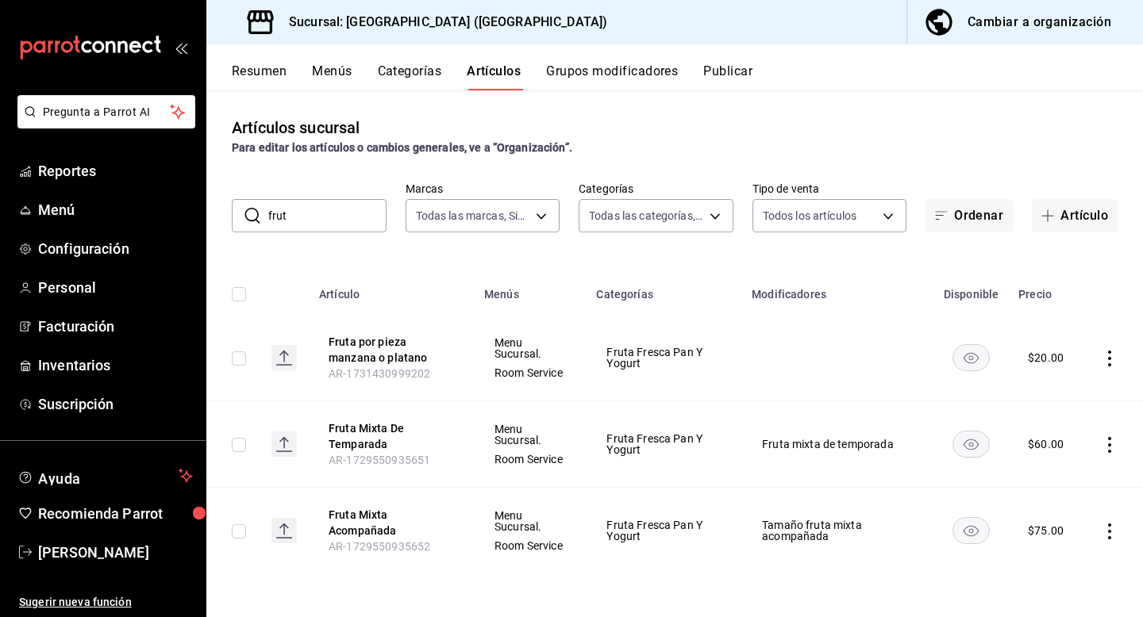
click at [312, 220] on input "frut" at bounding box center [327, 216] width 118 height 32
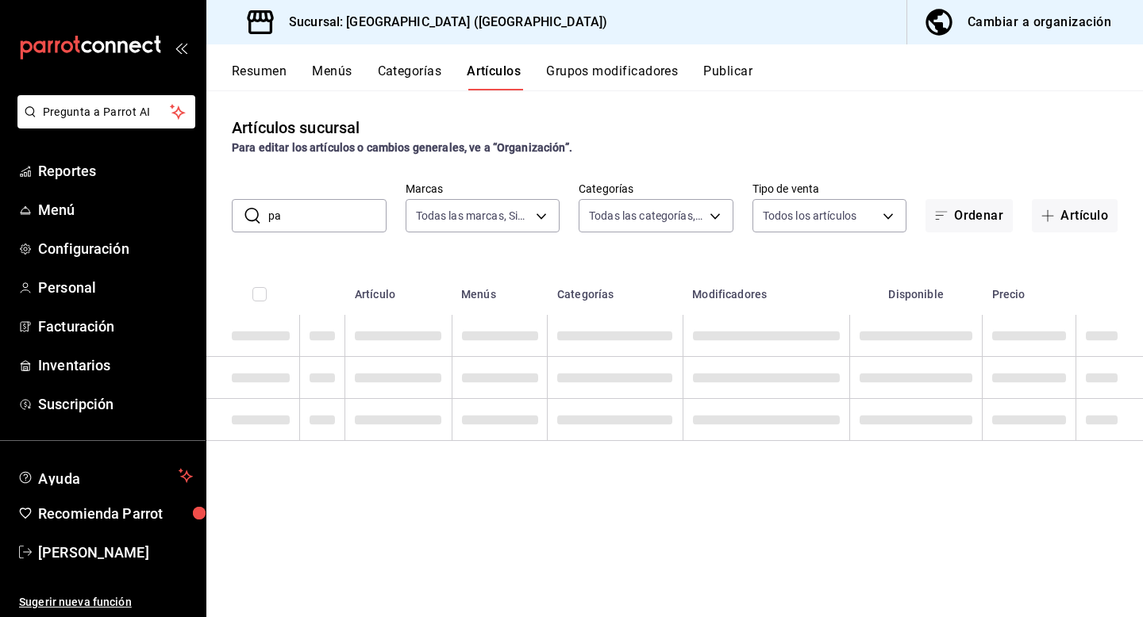
type input "p"
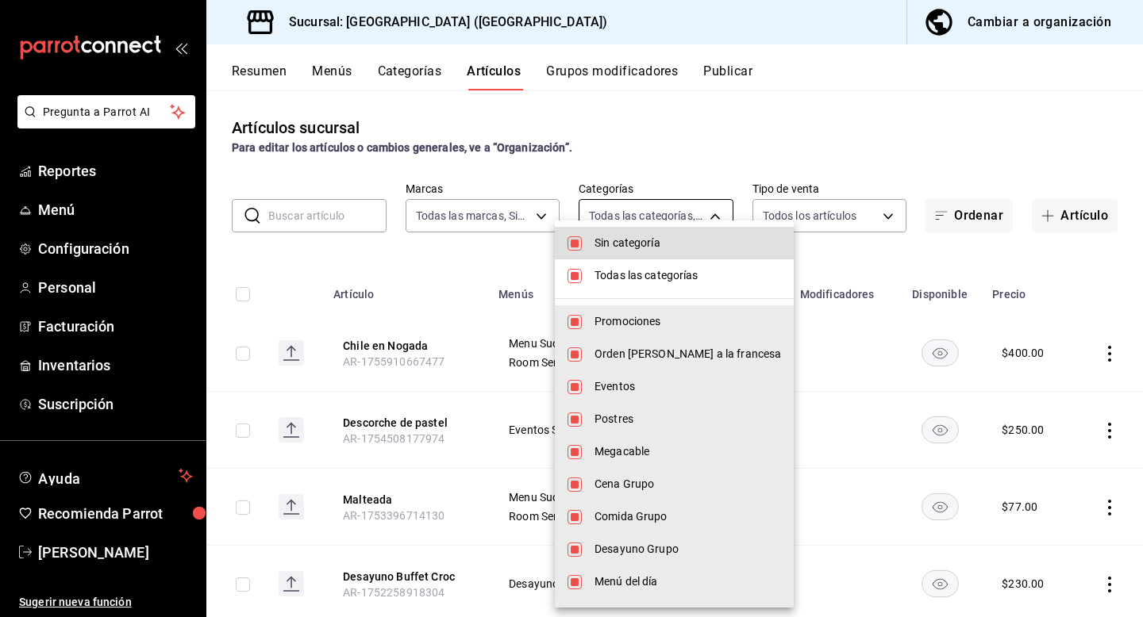
click at [689, 215] on body "Pregunta a Parrot AI Reportes Menú Configuración Personal Facturación Inventari…" at bounding box center [571, 308] width 1143 height 617
click at [574, 240] on input "checkbox" at bounding box center [574, 243] width 14 height 14
checkbox input "false"
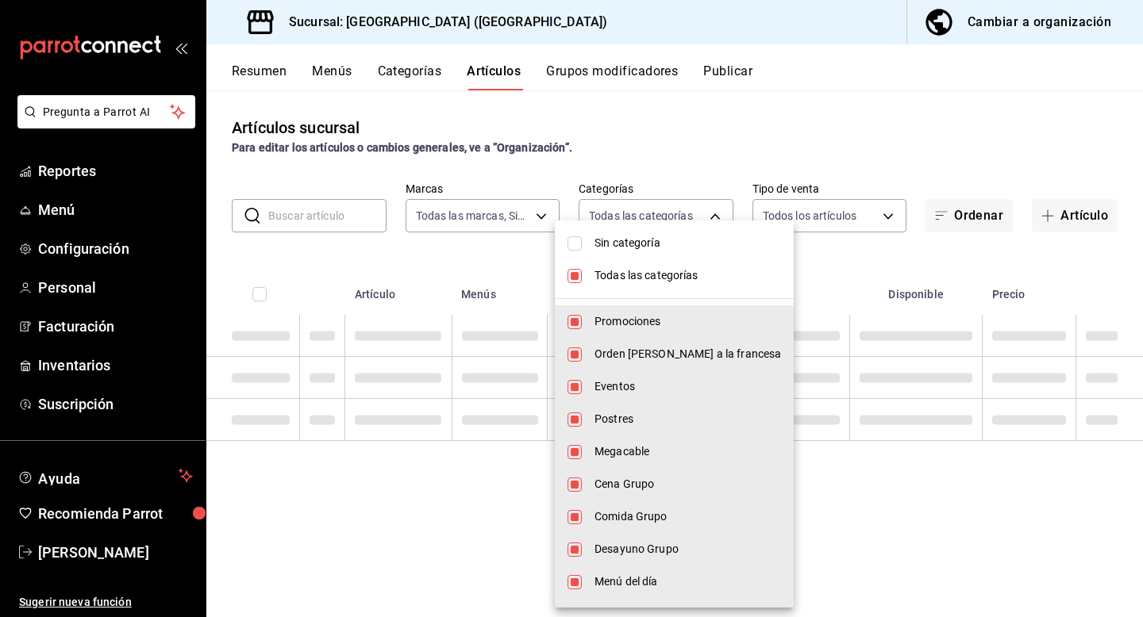
click at [571, 273] on input "checkbox" at bounding box center [574, 276] width 14 height 14
checkbox input "false"
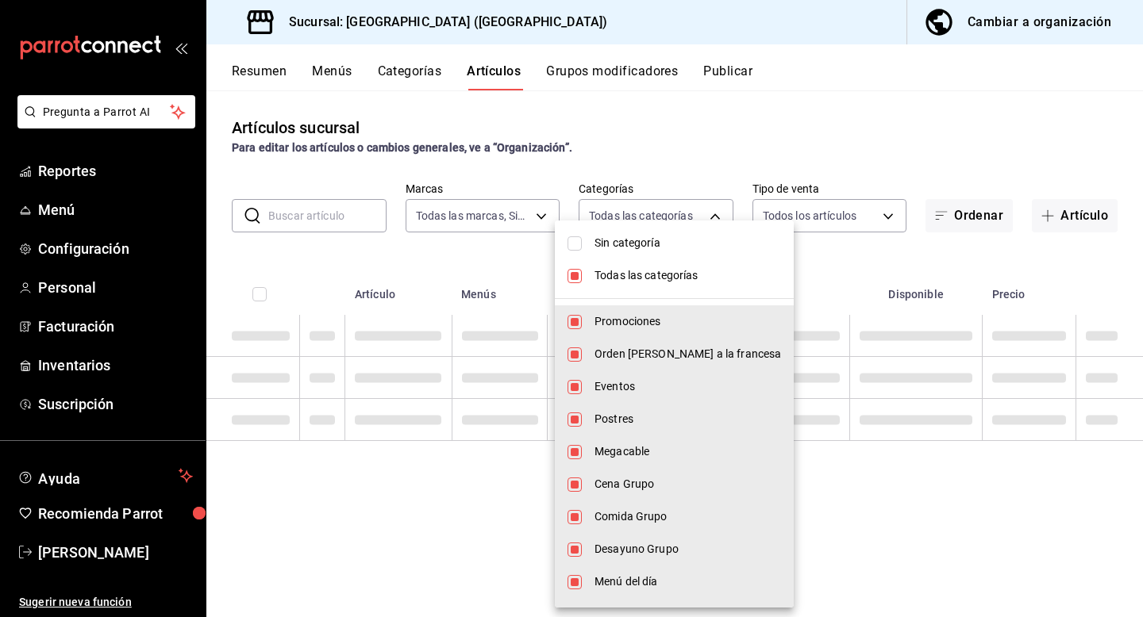
checkbox input "false"
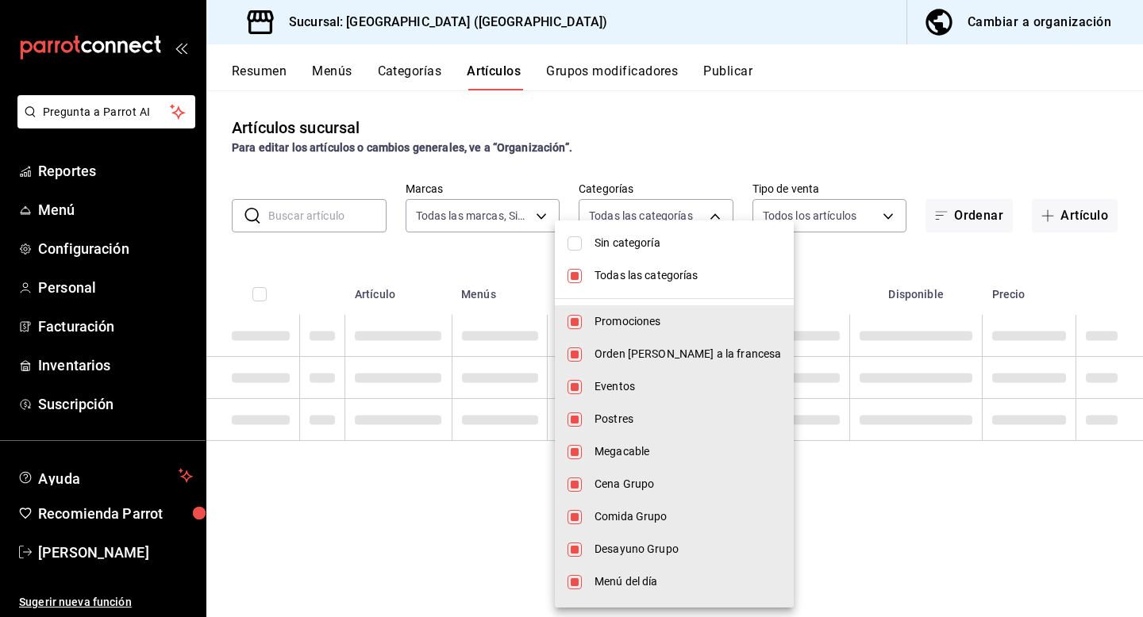
checkbox input "false"
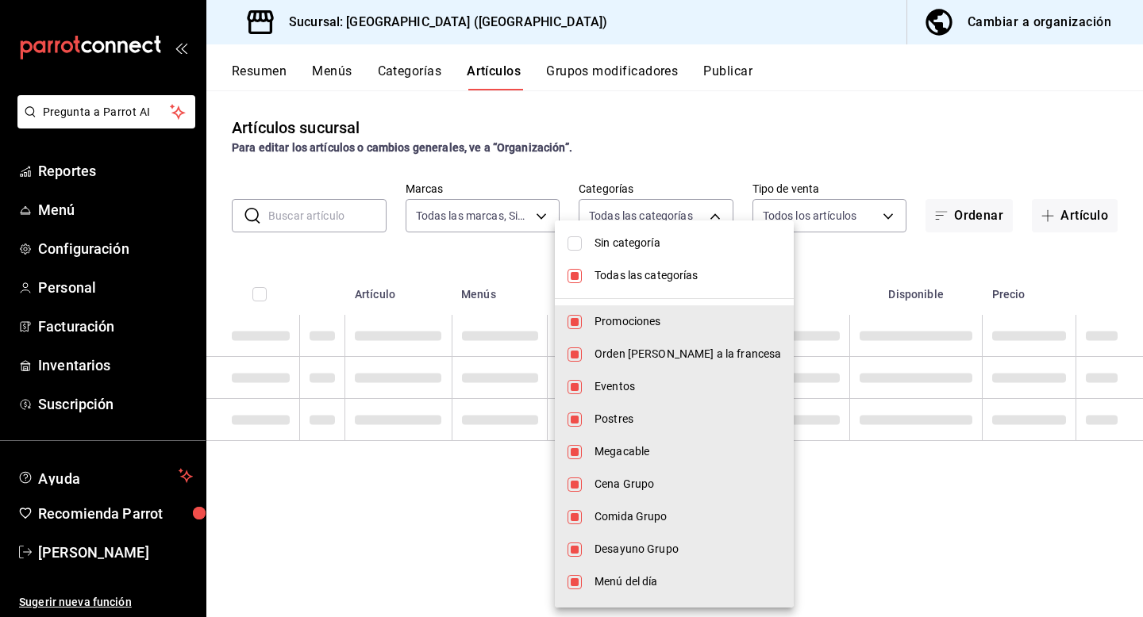
checkbox input "false"
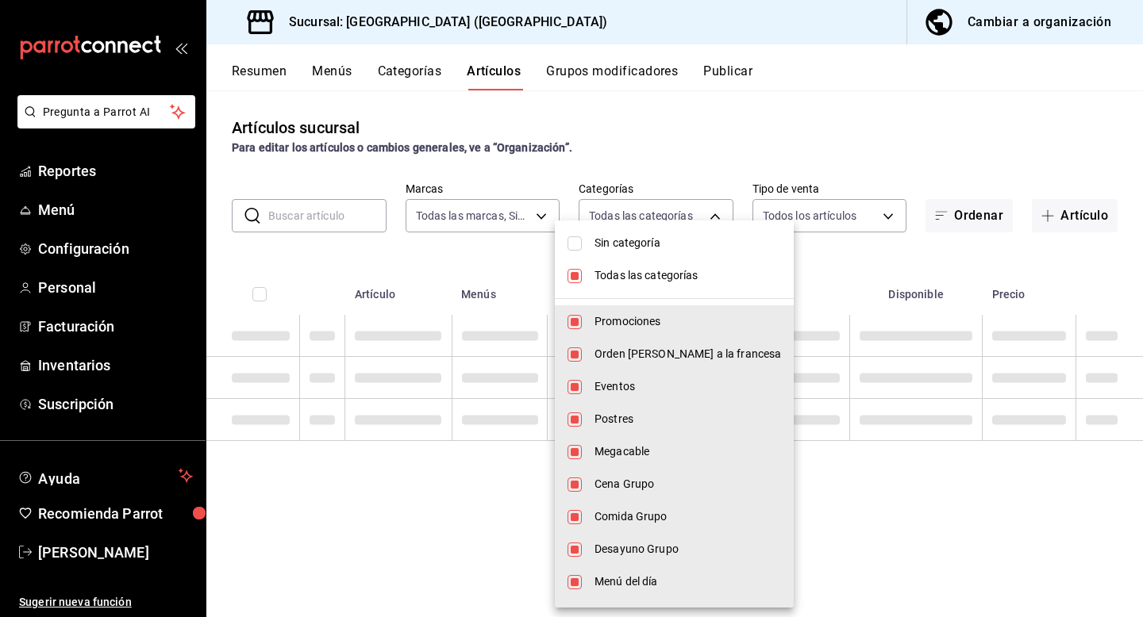
checkbox input "false"
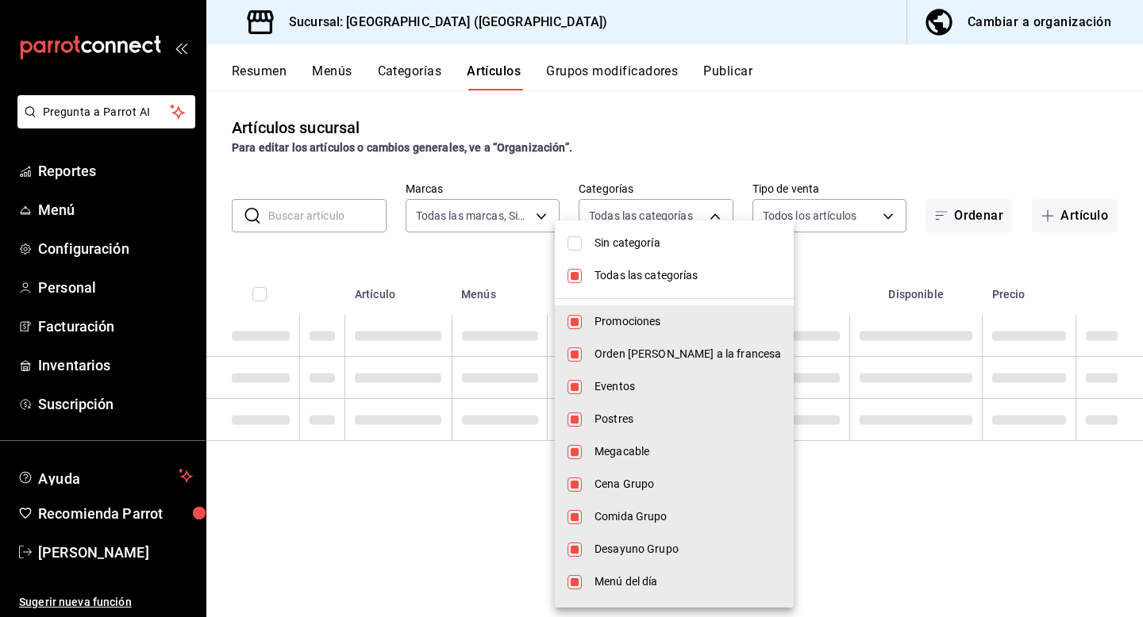
checkbox input "false"
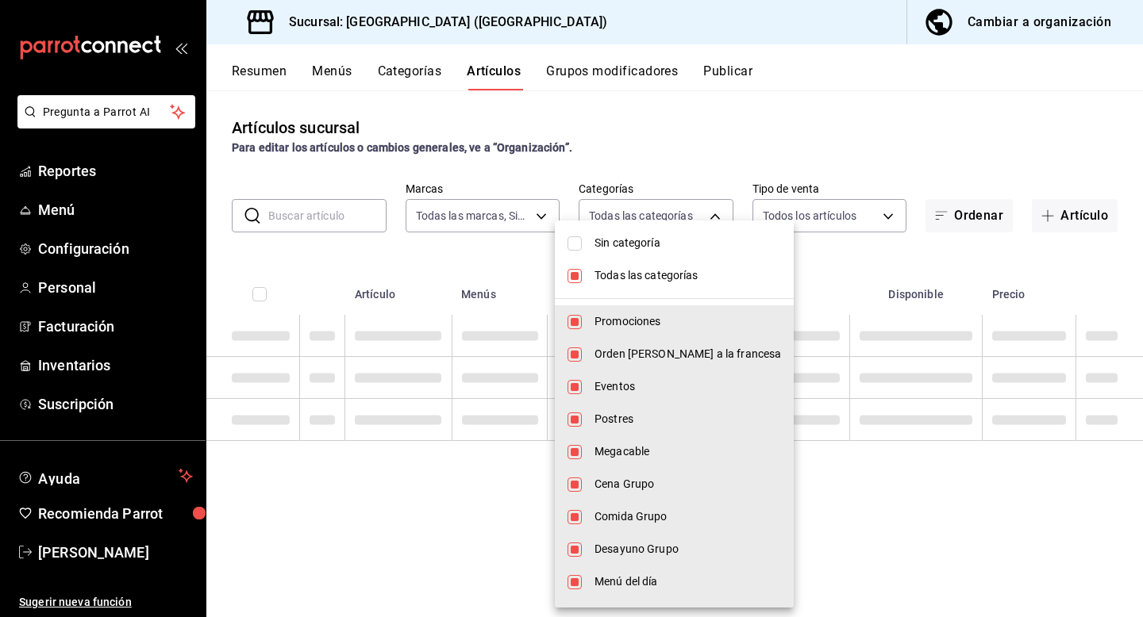
checkbox input "false"
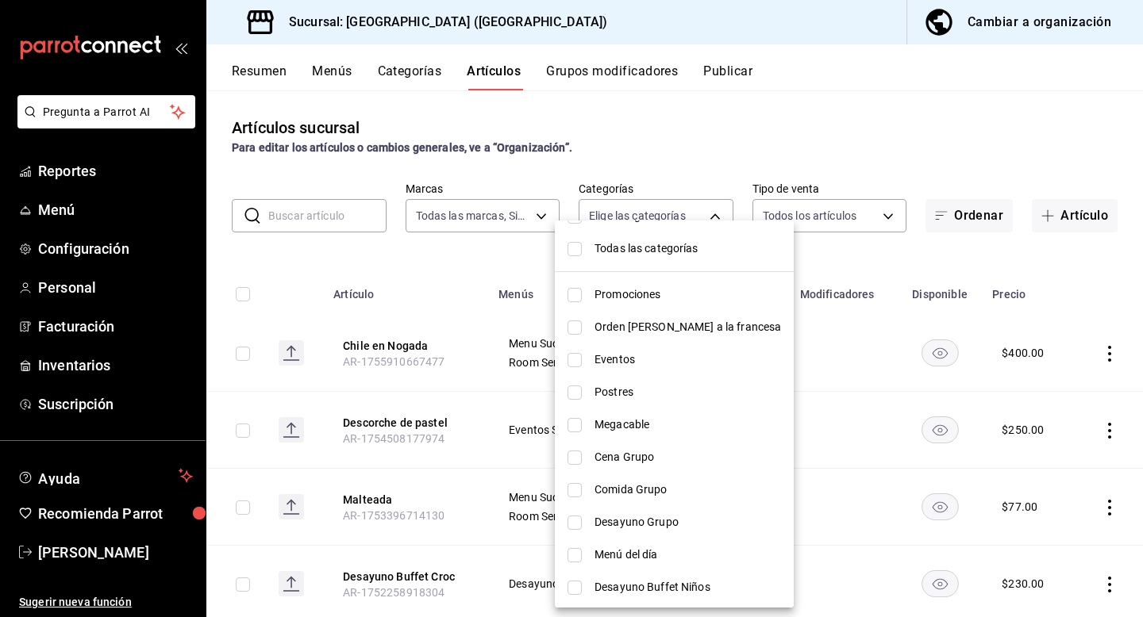
scroll to position [34, 0]
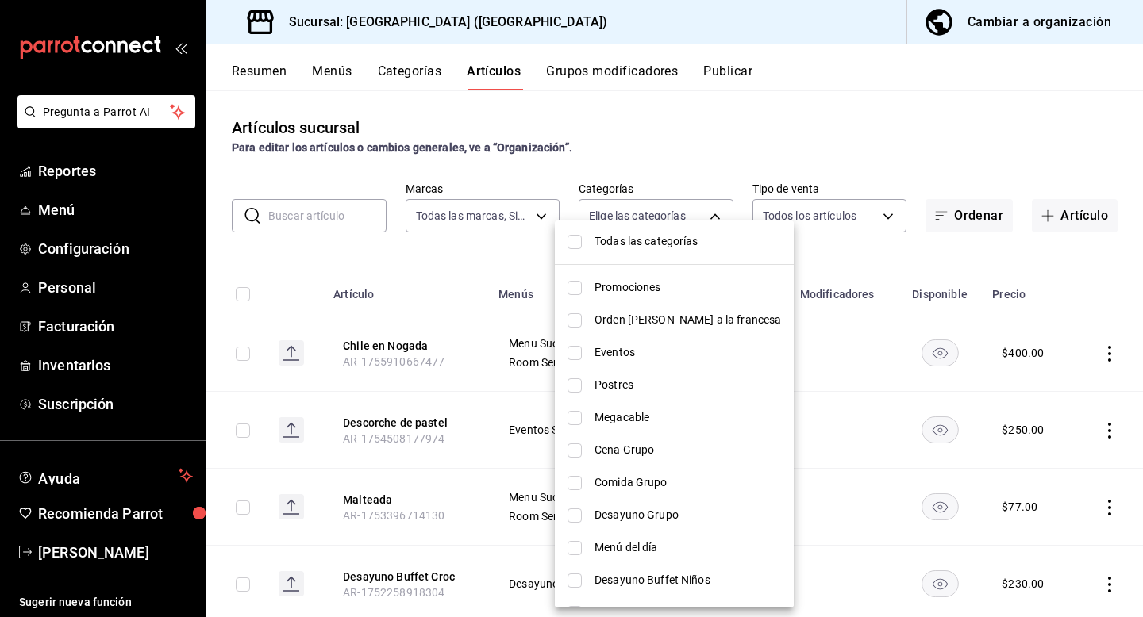
click at [612, 386] on span "Postres" at bounding box center [687, 385] width 186 height 17
type input "d5f92b28-90a8-44a3-998b-cf161056746c"
checkbox input "true"
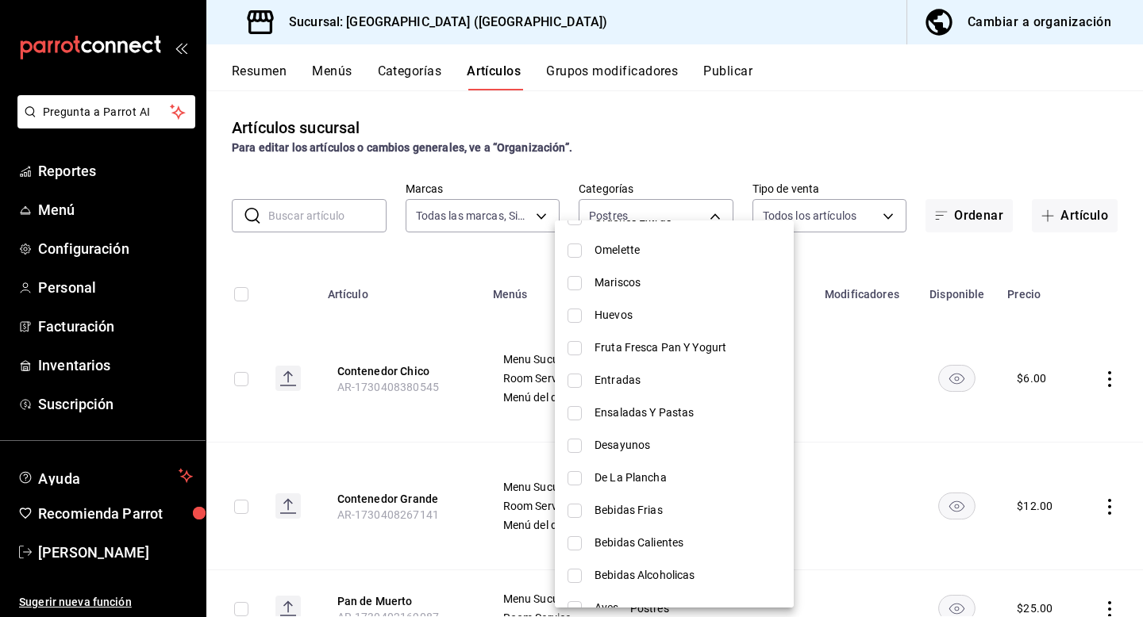
scroll to position [648, 0]
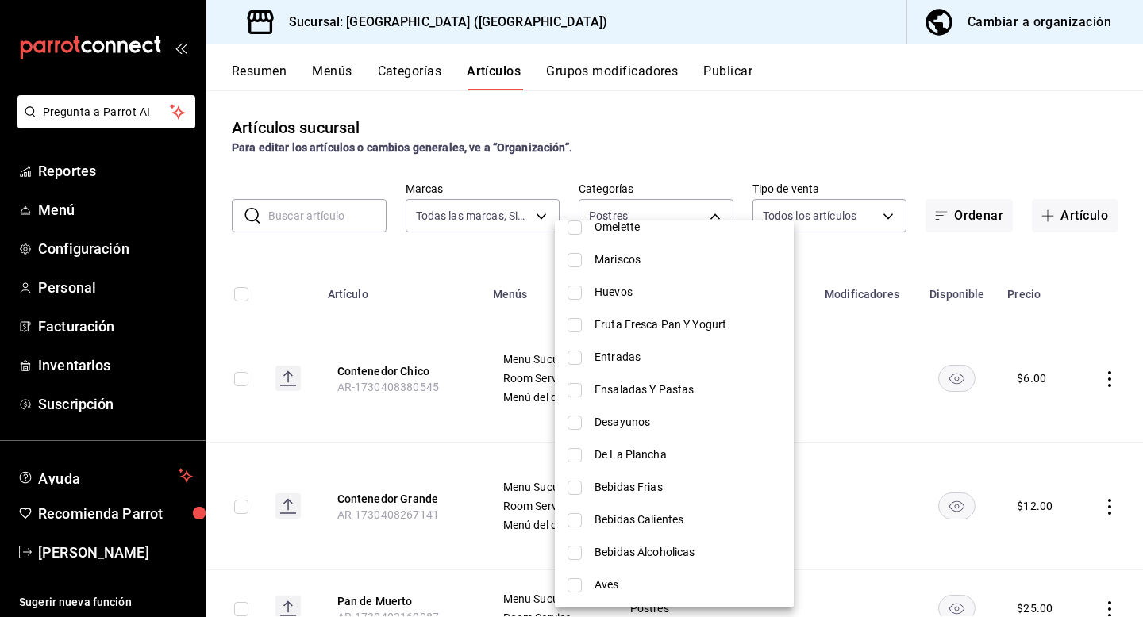
click at [698, 144] on div at bounding box center [571, 308] width 1143 height 617
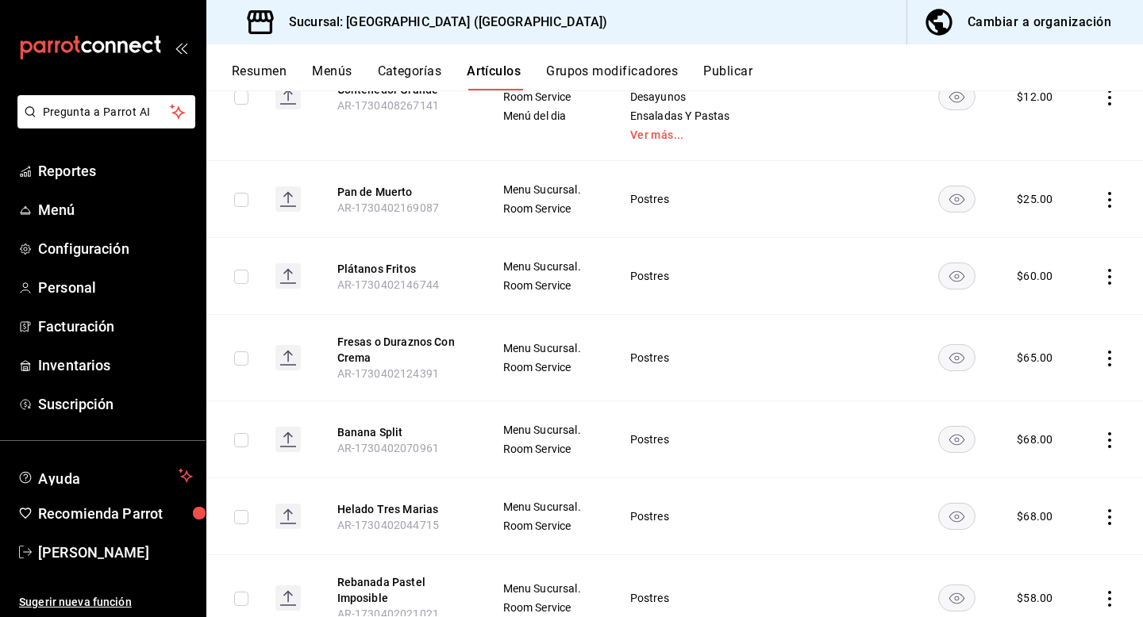
scroll to position [0, 0]
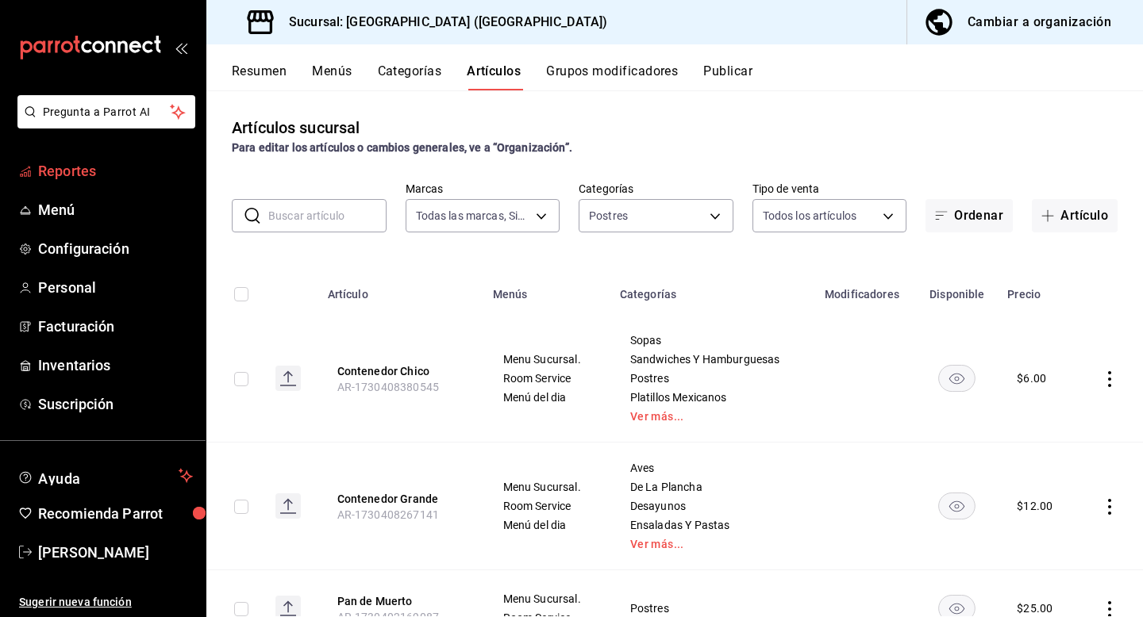
click at [144, 176] on span "Reportes" at bounding box center [115, 170] width 155 height 21
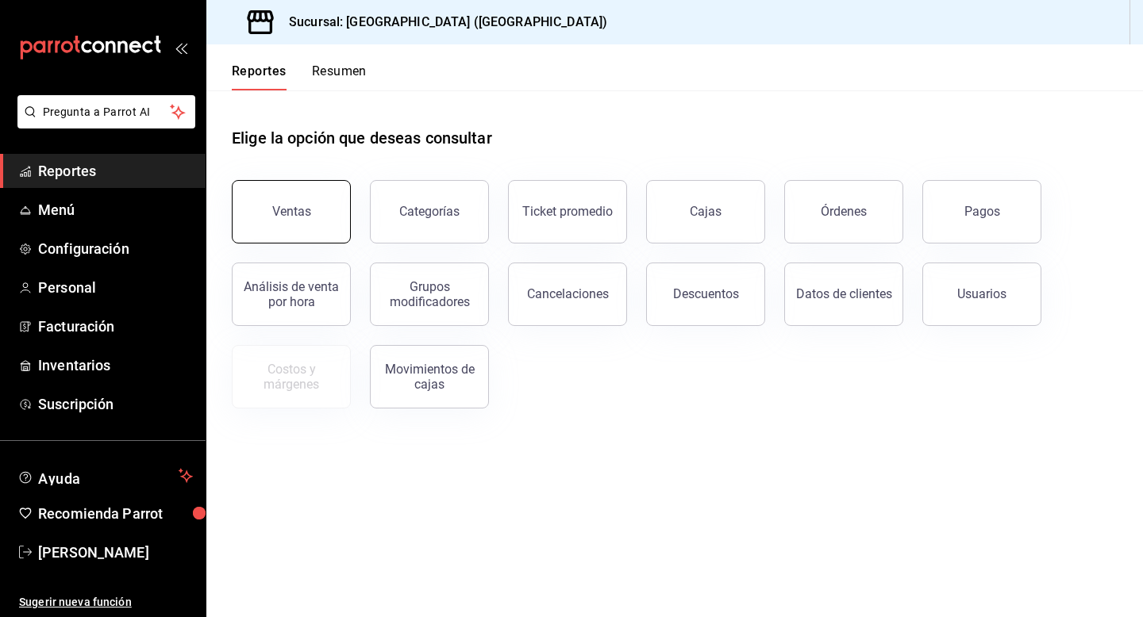
click at [313, 199] on button "Ventas" at bounding box center [291, 211] width 119 height 63
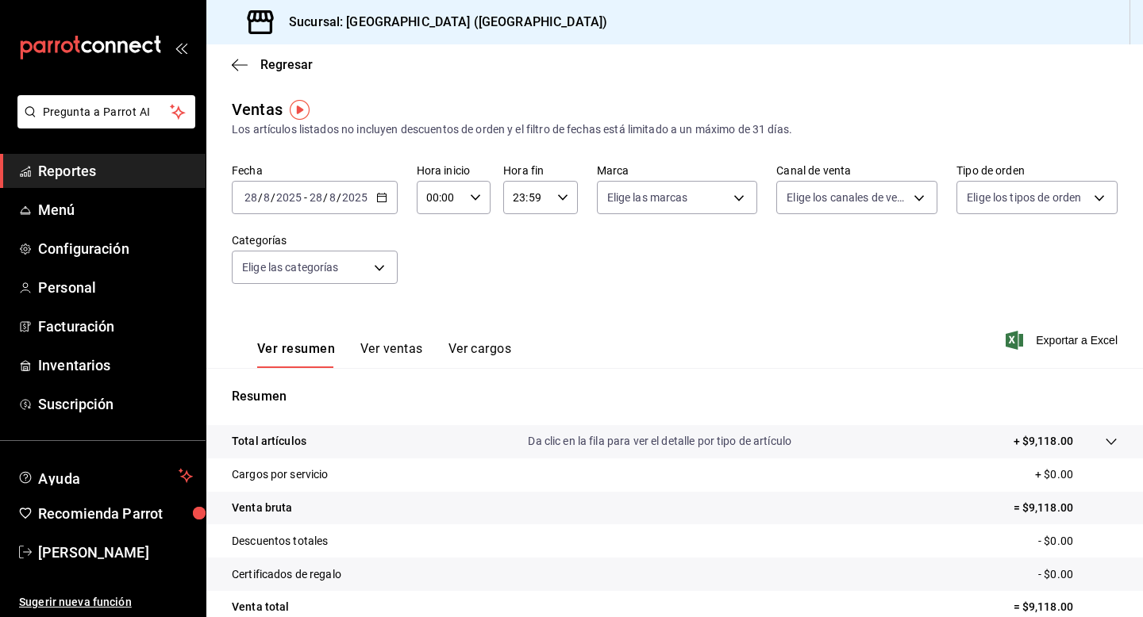
click at [380, 194] on icon "button" at bounding box center [381, 197] width 11 height 11
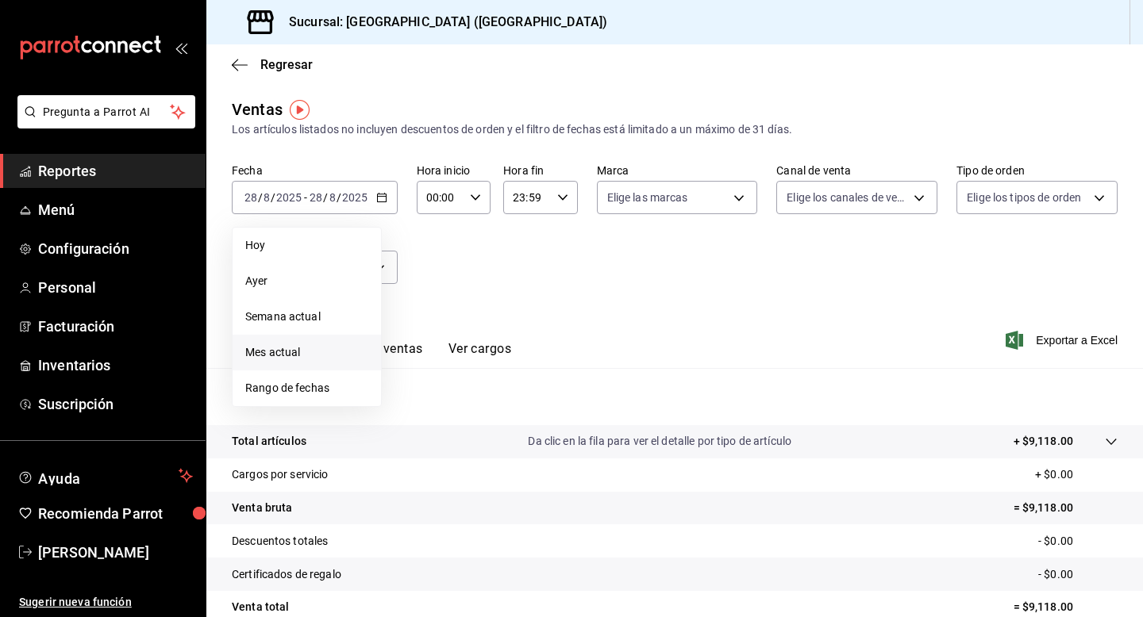
click at [317, 355] on span "Mes actual" at bounding box center [306, 352] width 123 height 17
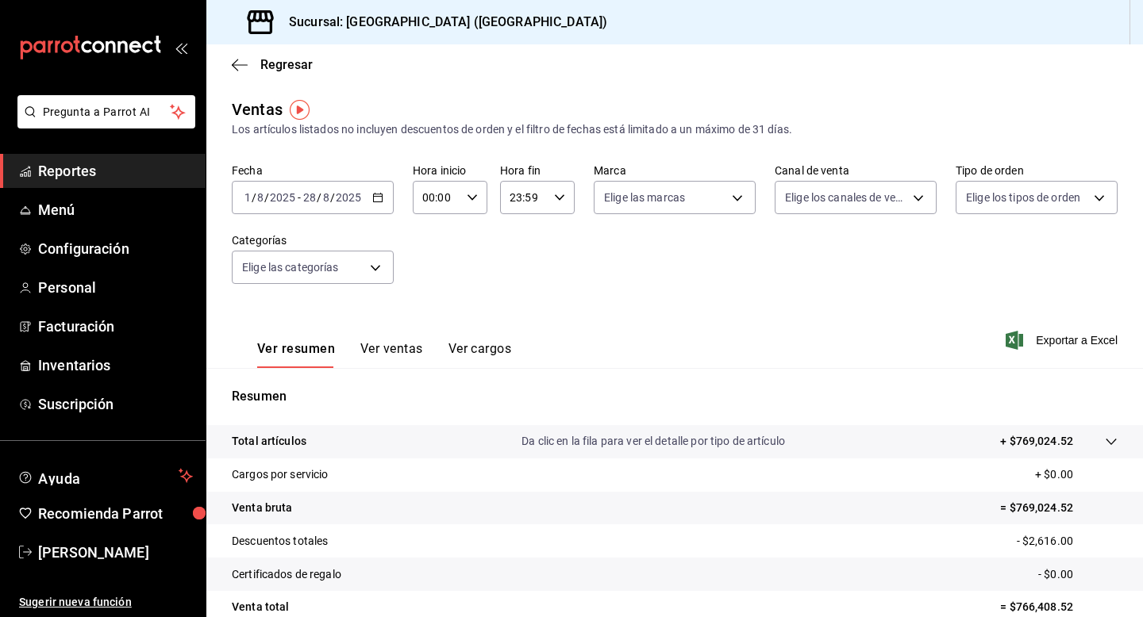
click at [391, 348] on button "Ver ventas" at bounding box center [391, 354] width 63 height 27
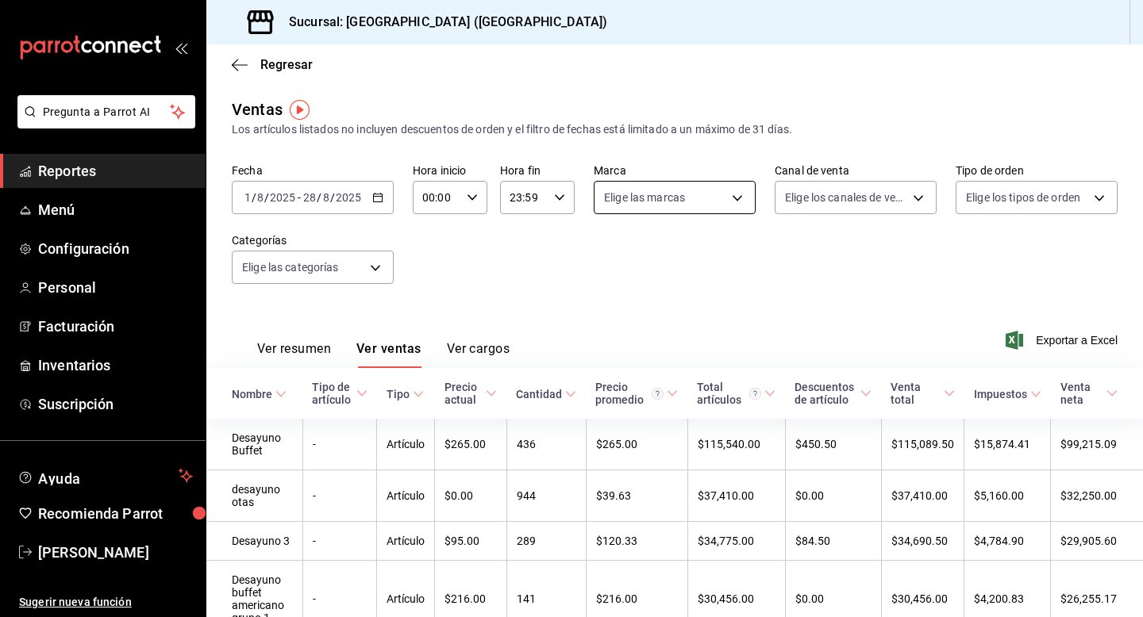
click at [740, 202] on body "Pregunta a Parrot AI Reportes Menú Configuración Personal Facturación Inventari…" at bounding box center [571, 308] width 1143 height 617
click at [740, 202] on div at bounding box center [571, 308] width 1143 height 617
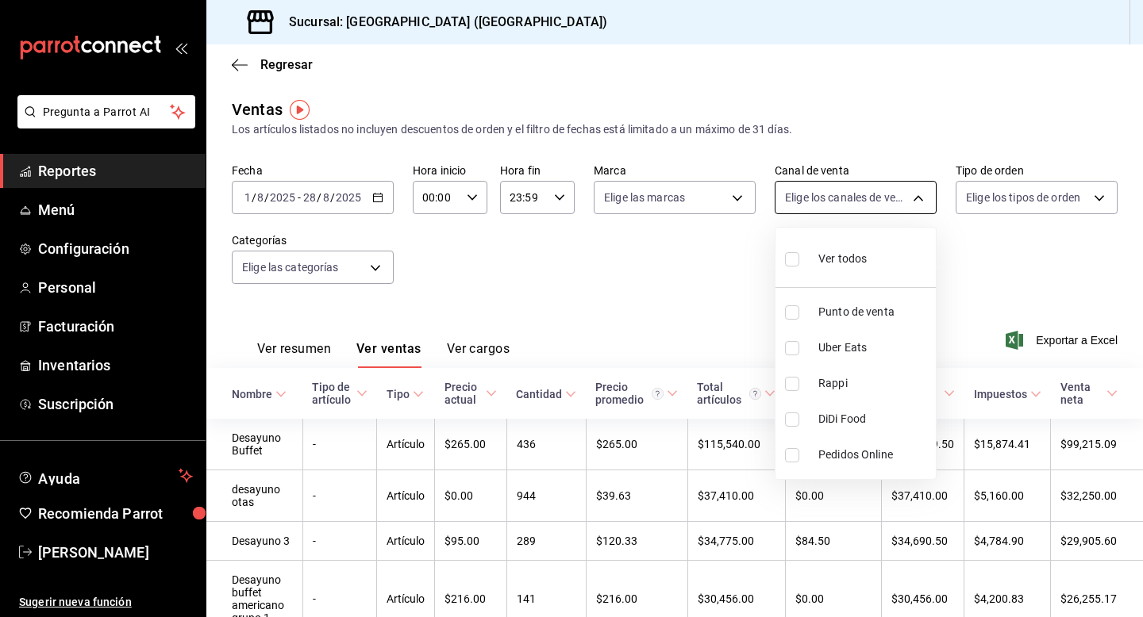
click at [839, 202] on body "Pregunta a Parrot AI Reportes Menú Configuración Personal Facturación Inventari…" at bounding box center [571, 308] width 1143 height 617
click at [839, 202] on div at bounding box center [571, 308] width 1143 height 617
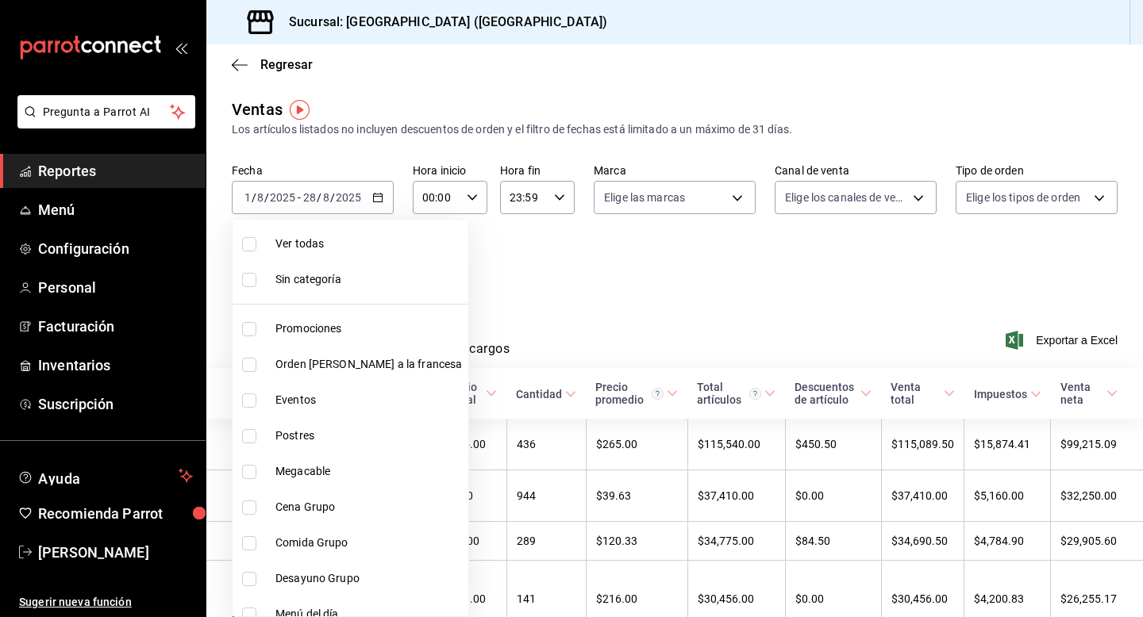
click at [365, 265] on body "Pregunta a Parrot AI Reportes Menú Configuración Personal Facturación Inventari…" at bounding box center [571, 308] width 1143 height 617
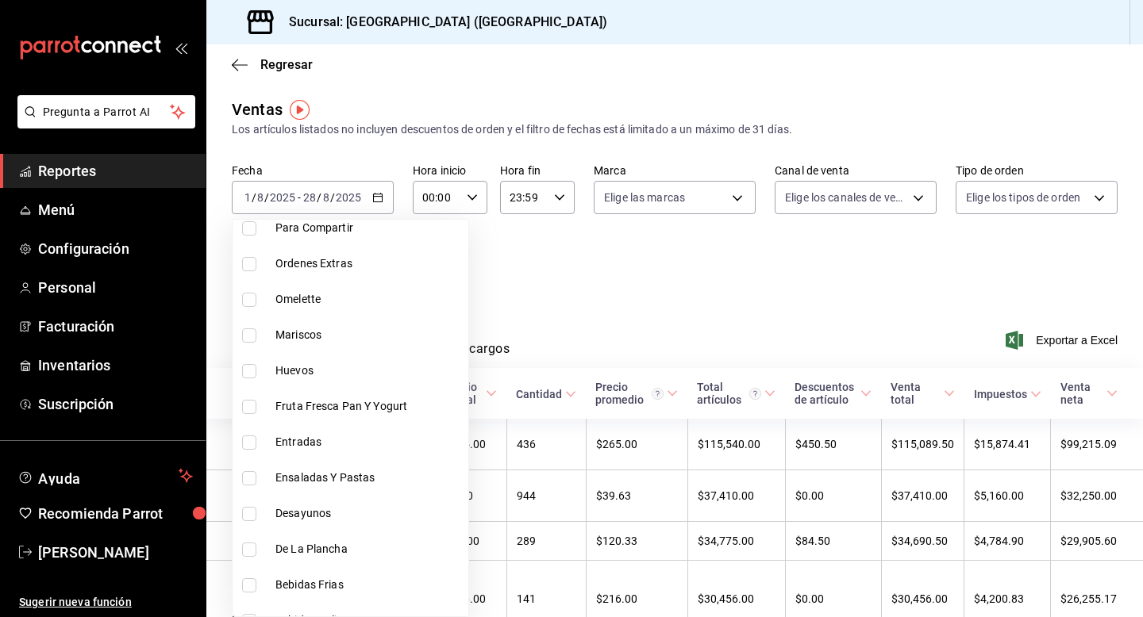
scroll to position [730, 0]
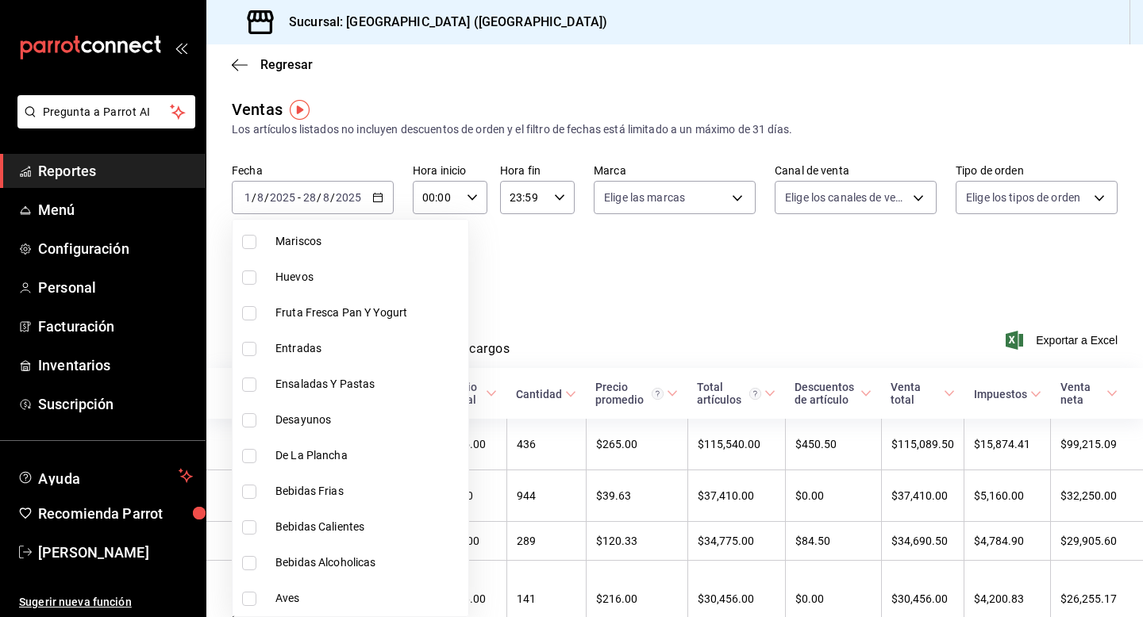
click at [338, 495] on span "Bebidas Frias" at bounding box center [368, 491] width 186 height 17
type input "c4875e6e-e610-4f9e-9da6-048441591a06"
checkbox input "true"
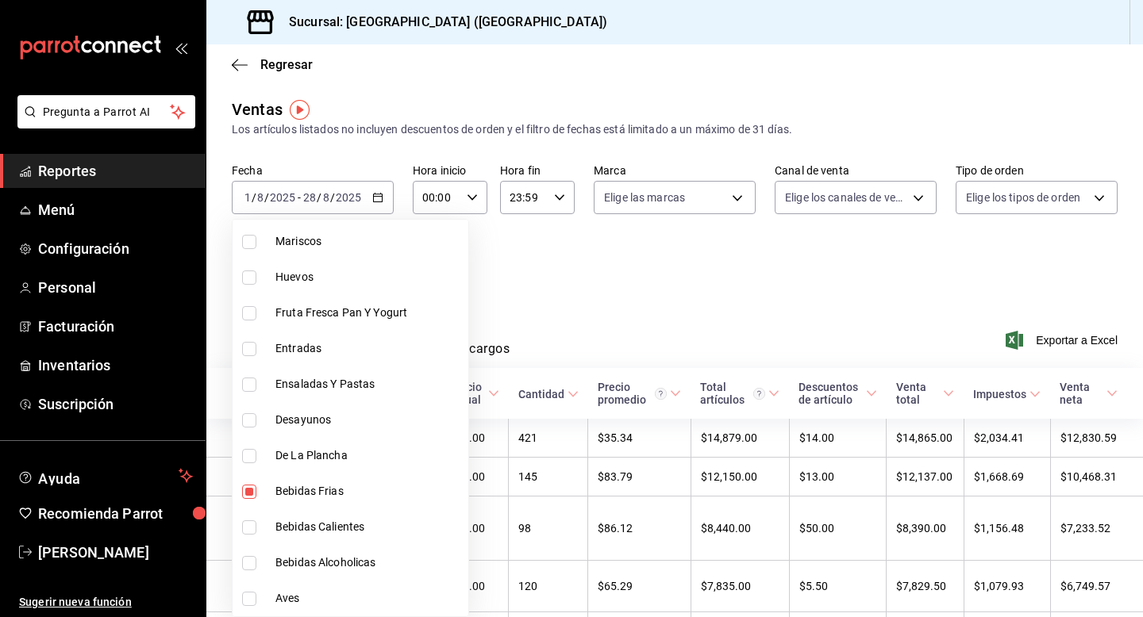
click at [601, 283] on div at bounding box center [571, 308] width 1143 height 617
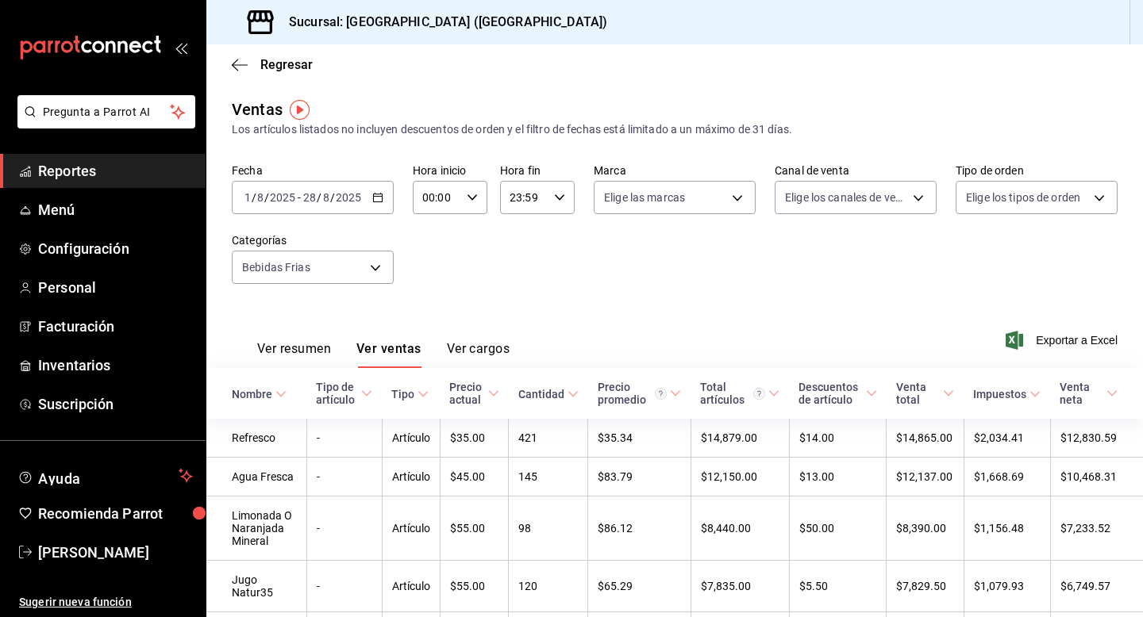
click at [375, 200] on icon "button" at bounding box center [377, 197] width 11 height 11
click at [320, 245] on span "Hoy" at bounding box center [306, 245] width 123 height 17
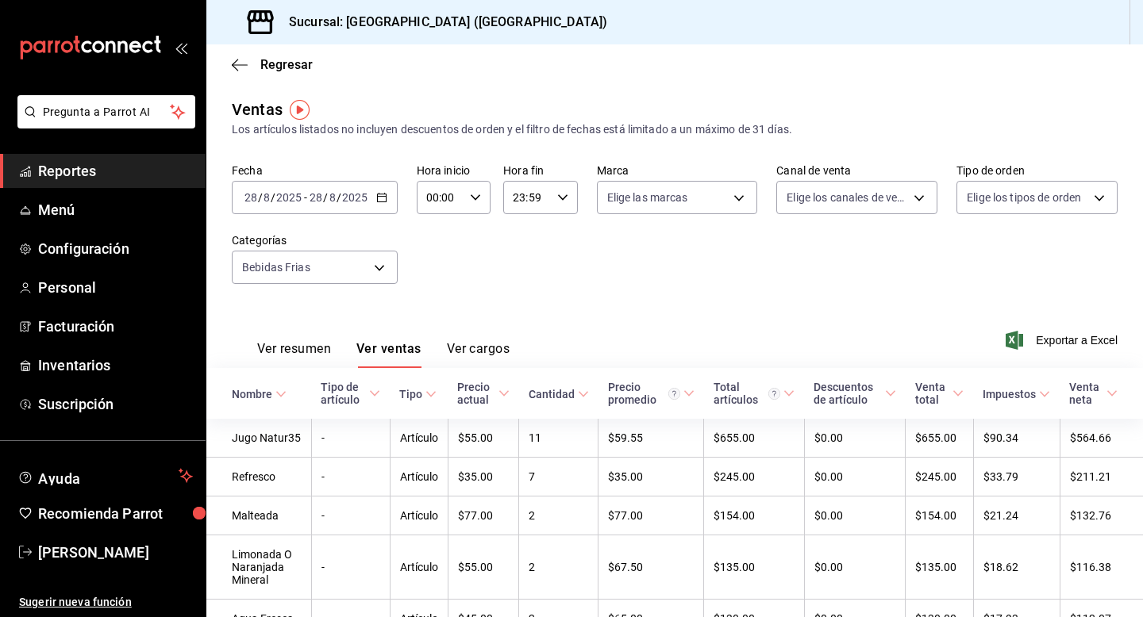
click at [362, 198] on input "2025" at bounding box center [354, 197] width 27 height 13
click at [306, 352] on span "Mes actual" at bounding box center [306, 352] width 123 height 17
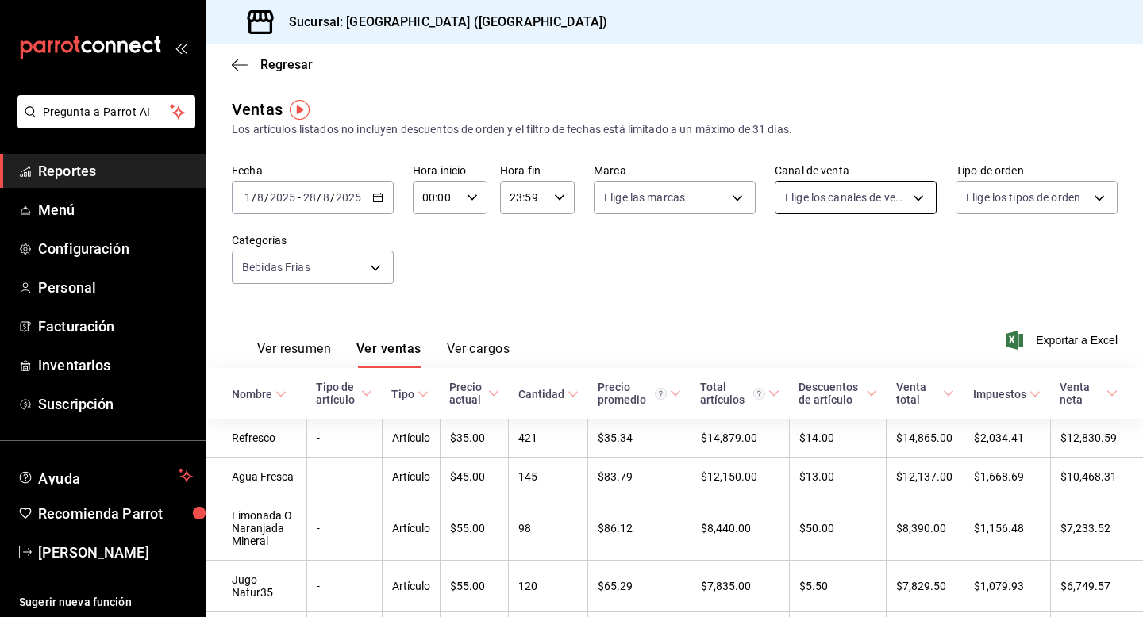
click at [906, 192] on body "Pregunta a Parrot AI Reportes Menú Configuración Personal Facturación Inventari…" at bounding box center [571, 308] width 1143 height 617
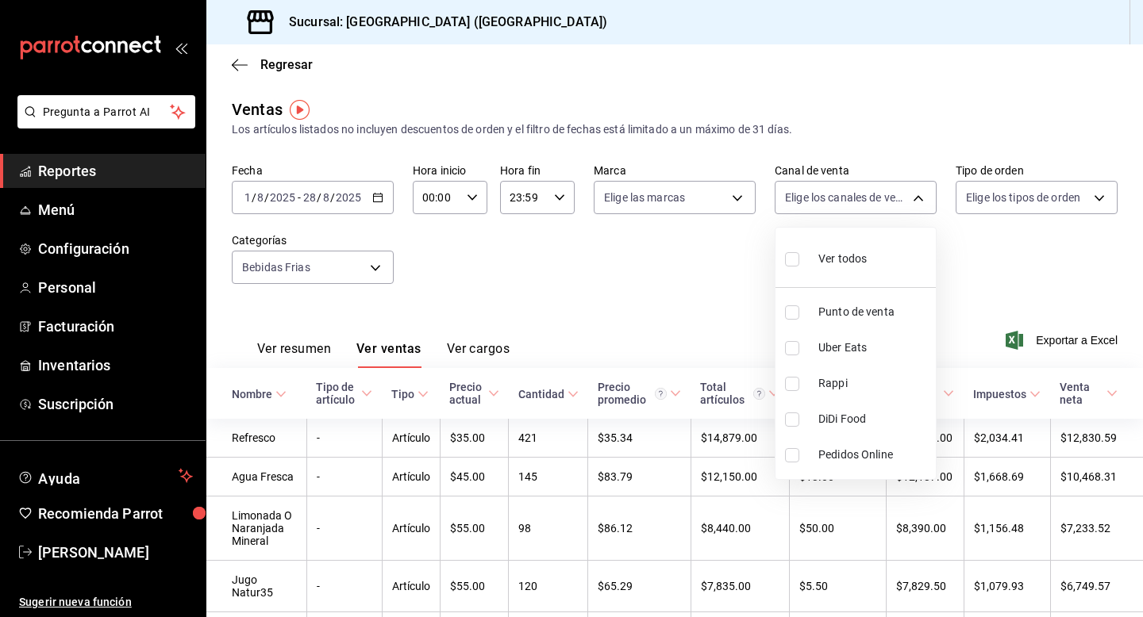
click at [1048, 210] on div at bounding box center [571, 308] width 1143 height 617
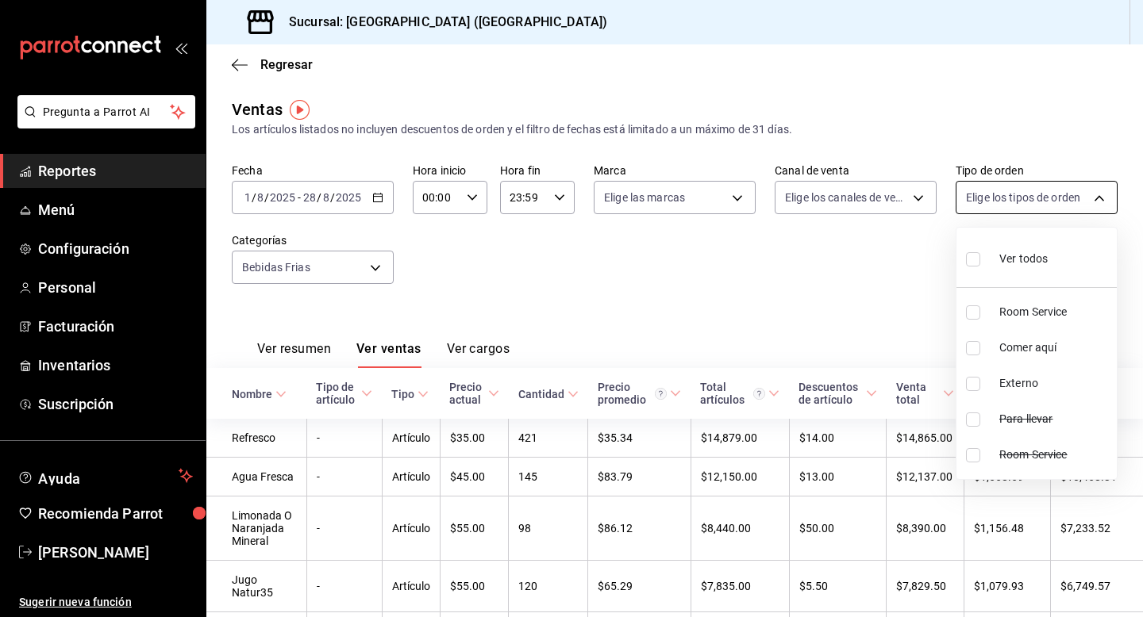
click at [1039, 206] on body "Pregunta a Parrot AI Reportes Menú Configuración Personal Facturación Inventari…" at bounding box center [571, 308] width 1143 height 617
click at [361, 269] on div at bounding box center [571, 308] width 1143 height 617
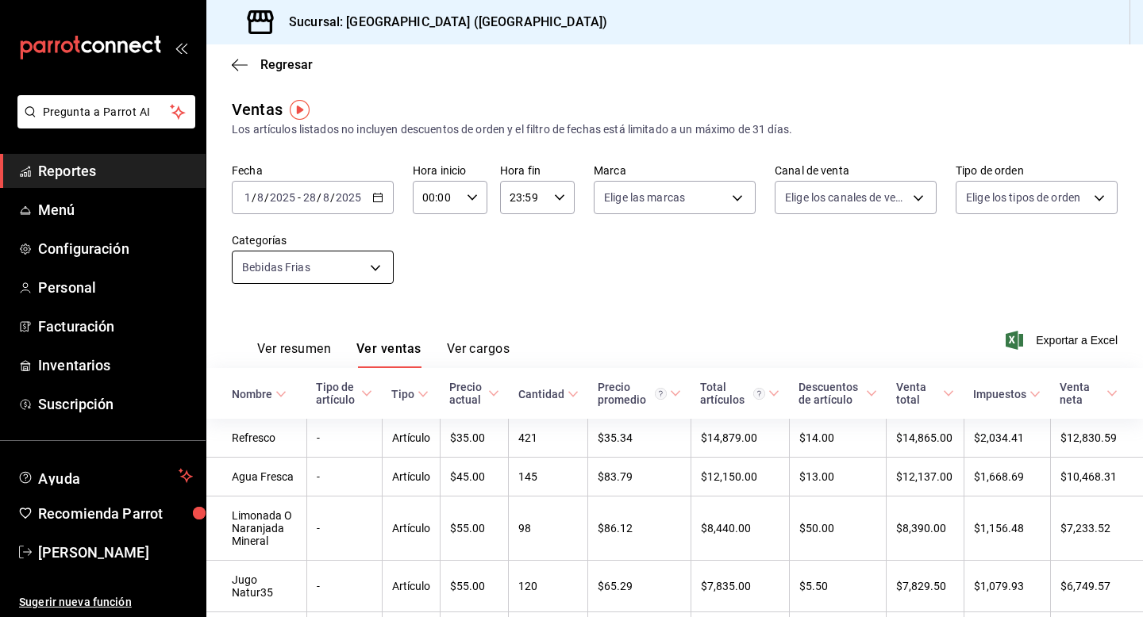
click at [371, 263] on body "Pregunta a Parrot AI Reportes Menú Configuración Personal Facturación Inventari…" at bounding box center [571, 308] width 1143 height 617
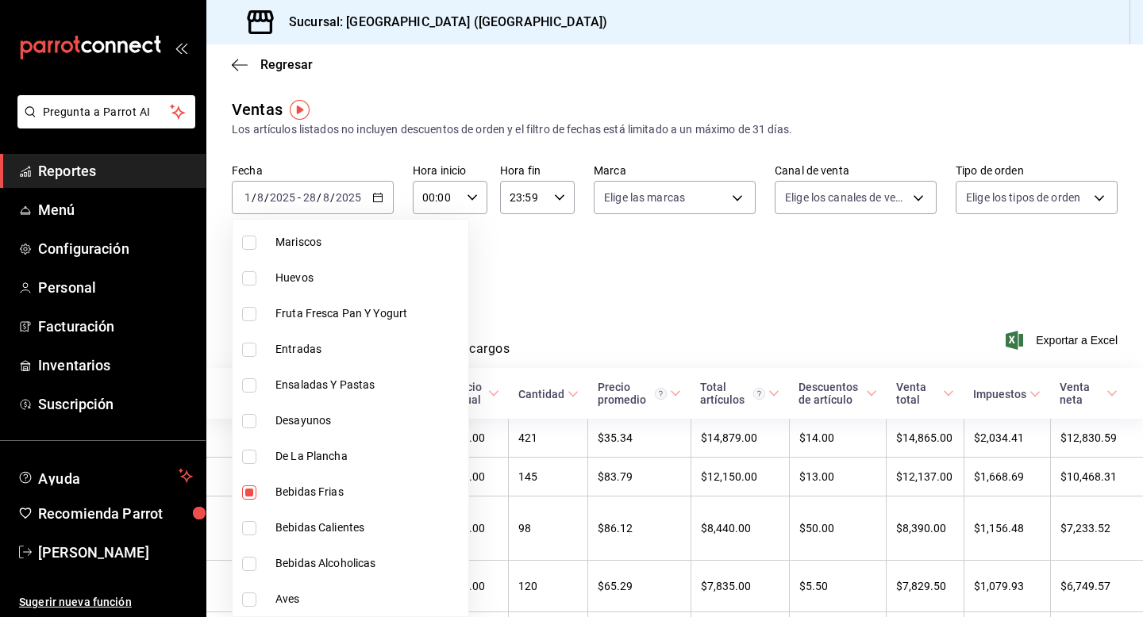
scroll to position [730, 0]
click at [245, 489] on input "checkbox" at bounding box center [249, 492] width 14 height 14
checkbox input "false"
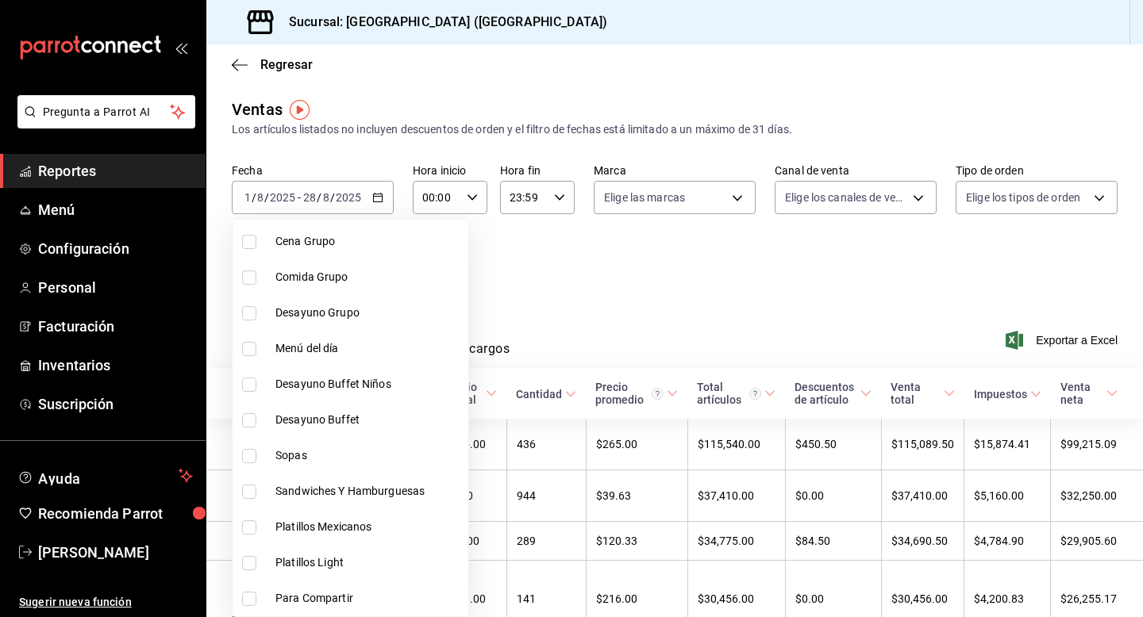
scroll to position [154, 0]
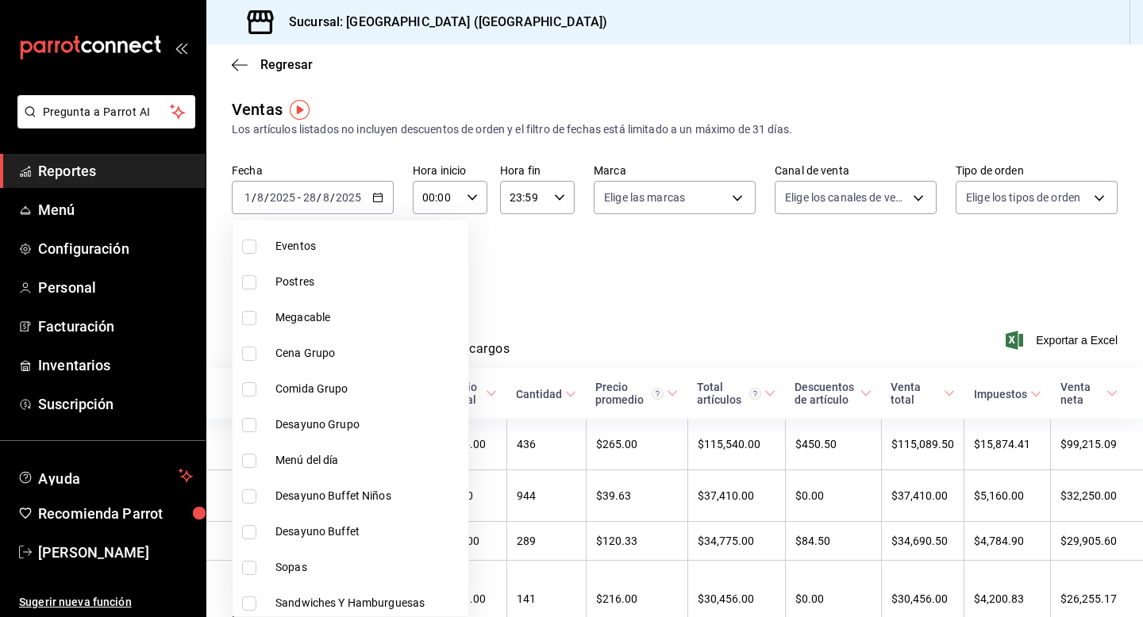
click at [248, 289] on li "Postres" at bounding box center [351, 282] width 236 height 36
type input "d5f92b28-90a8-44a3-998b-cf161056746c"
checkbox input "true"
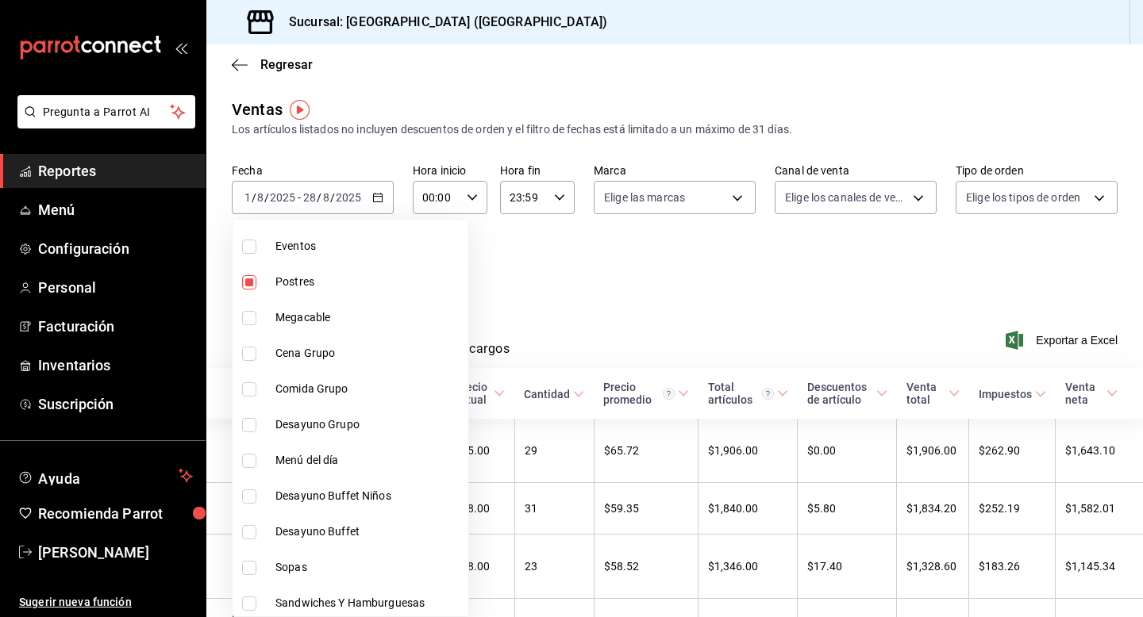
click at [613, 256] on div at bounding box center [571, 308] width 1143 height 617
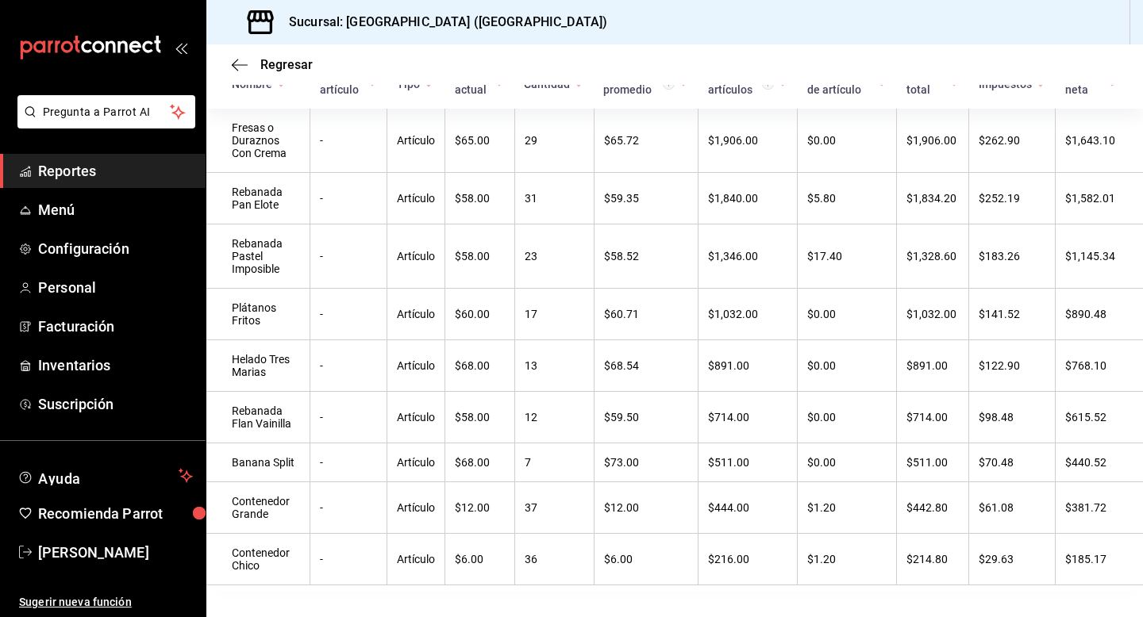
scroll to position [306, 0]
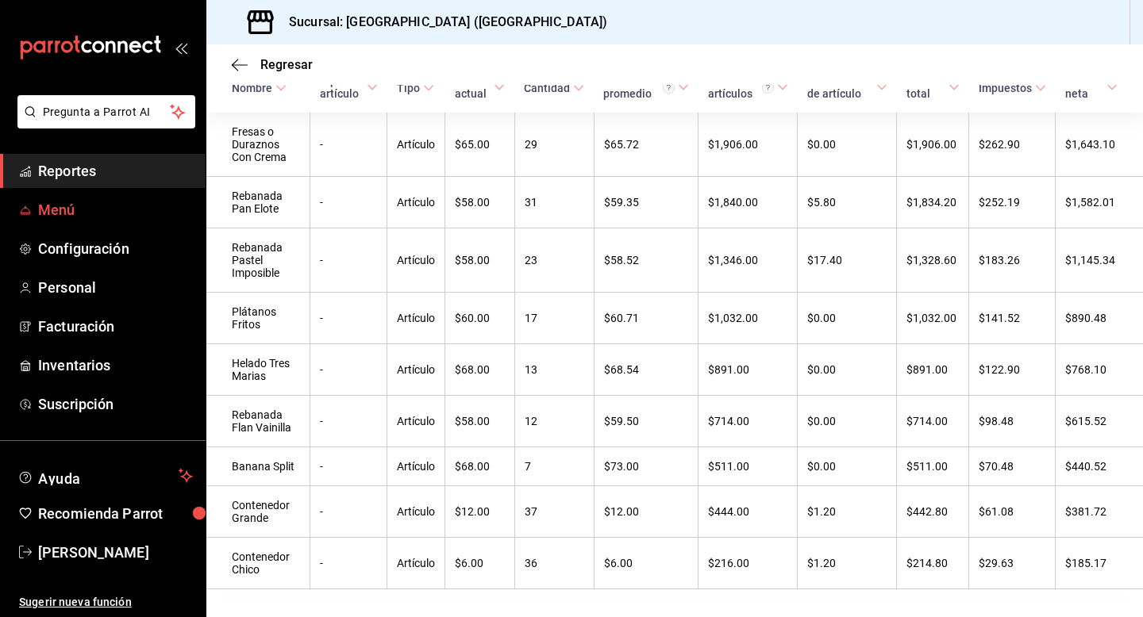
click at [118, 206] on span "Menú" at bounding box center [115, 209] width 155 height 21
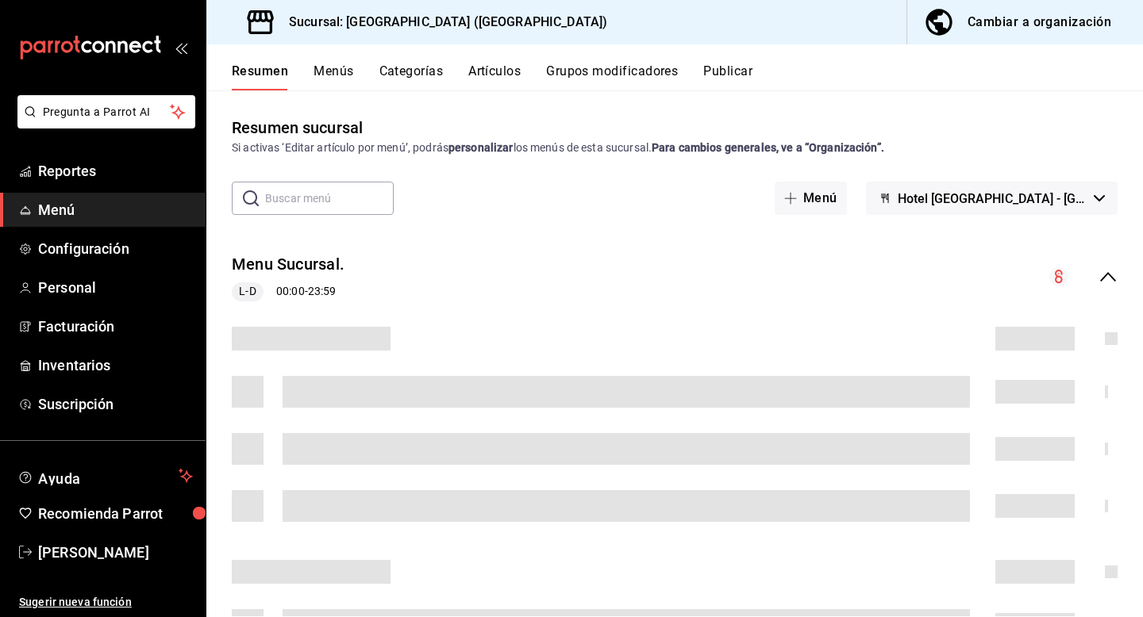
click at [492, 79] on button "Artículos" at bounding box center [494, 76] width 52 height 27
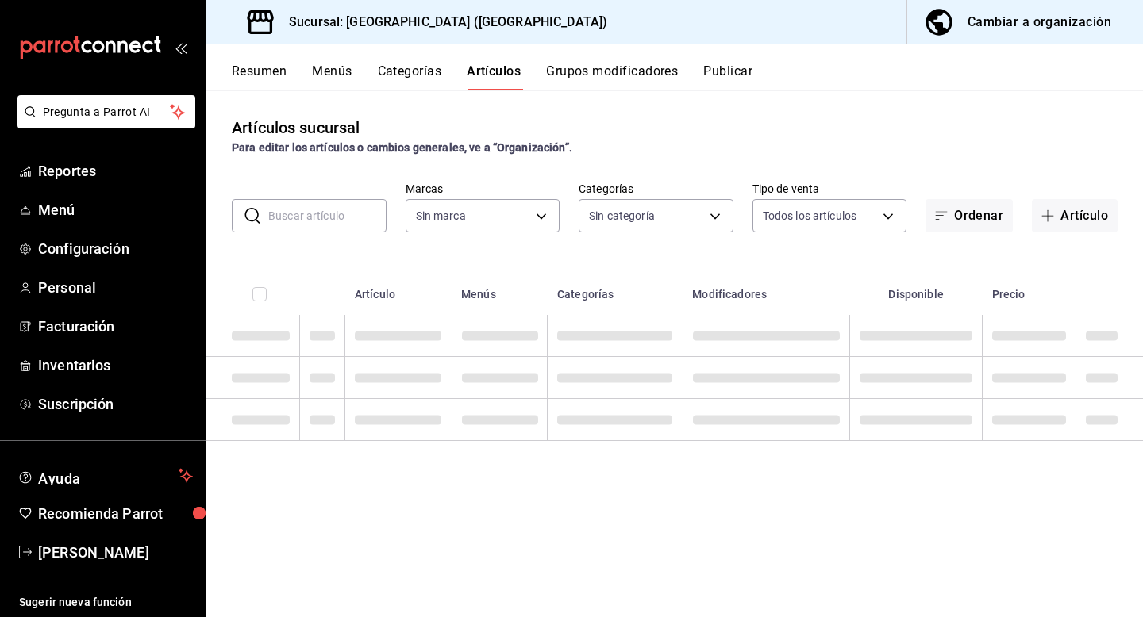
type input "78876d7d-d969-4c97-957f-d97bcaf374a8"
click at [323, 222] on input "text" at bounding box center [327, 216] width 118 height 32
type input "p"
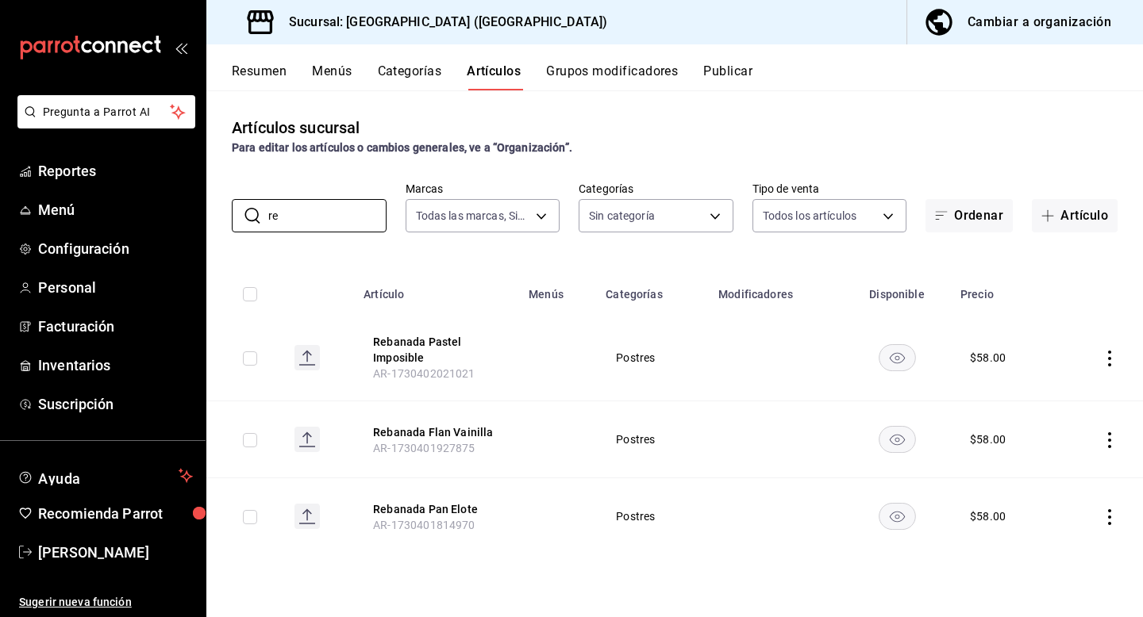
type input "r"
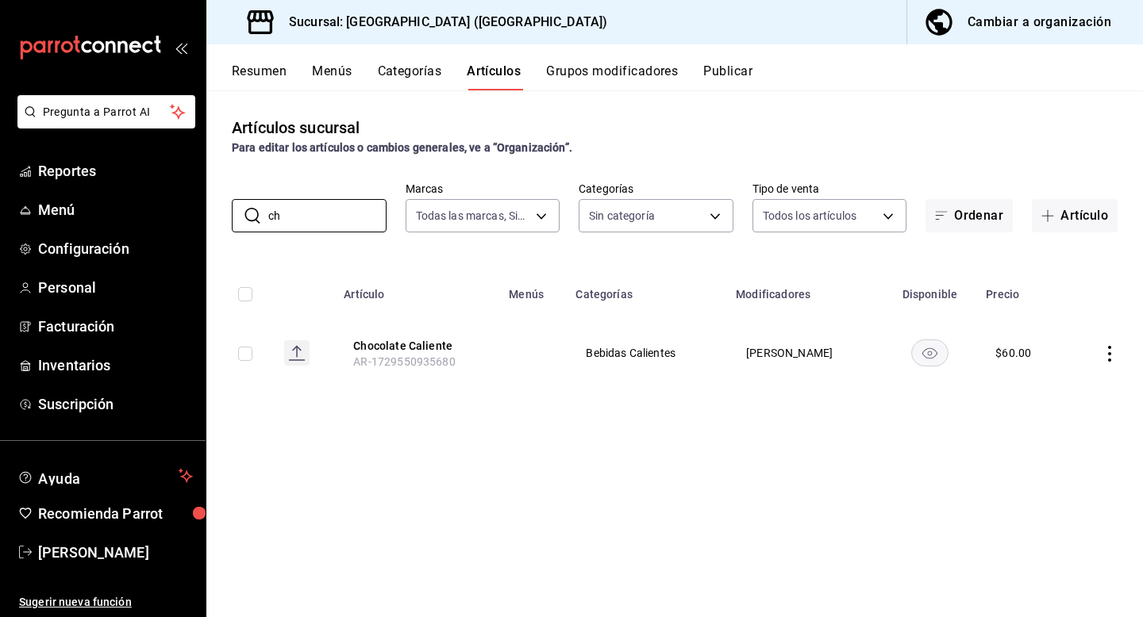
type input "c"
